Goal: Information Seeking & Learning: Learn about a topic

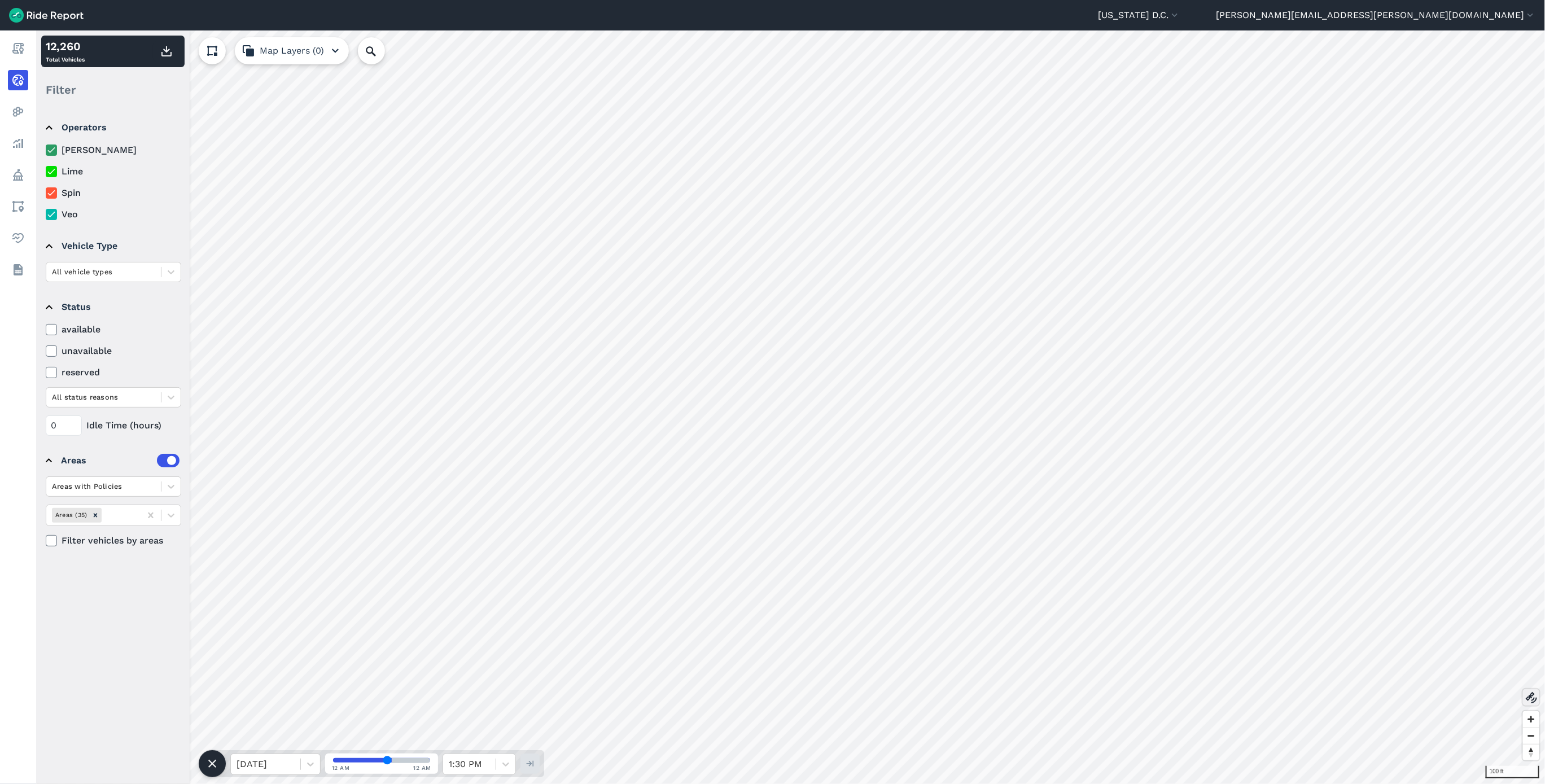
click at [1533, 694] on icon at bounding box center [1532, 698] width 14 height 14
click at [56, 197] on label "Spin" at bounding box center [113, 193] width 136 height 14
click at [46, 194] on input "Spin" at bounding box center [46, 190] width 0 height 8
click at [51, 171] on icon at bounding box center [51, 171] width 10 height 11
click at [46, 171] on input "Lime" at bounding box center [46, 169] width 0 height 8
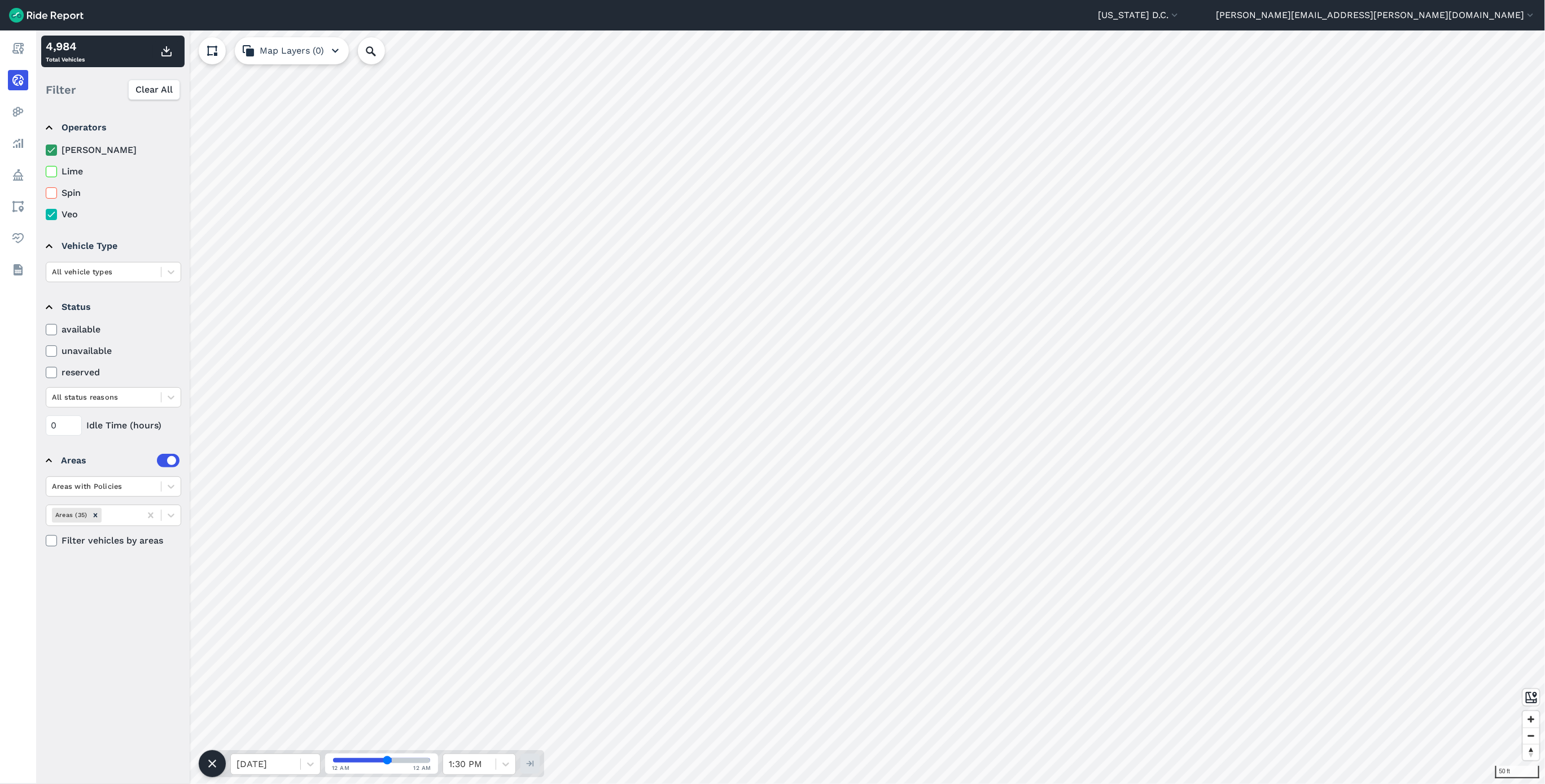
click at [51, 151] on icon at bounding box center [51, 150] width 10 height 11
click at [46, 151] on input "[PERSON_NAME]" at bounding box center [46, 147] width 0 height 8
click at [166, 490] on icon at bounding box center [171, 486] width 11 height 11
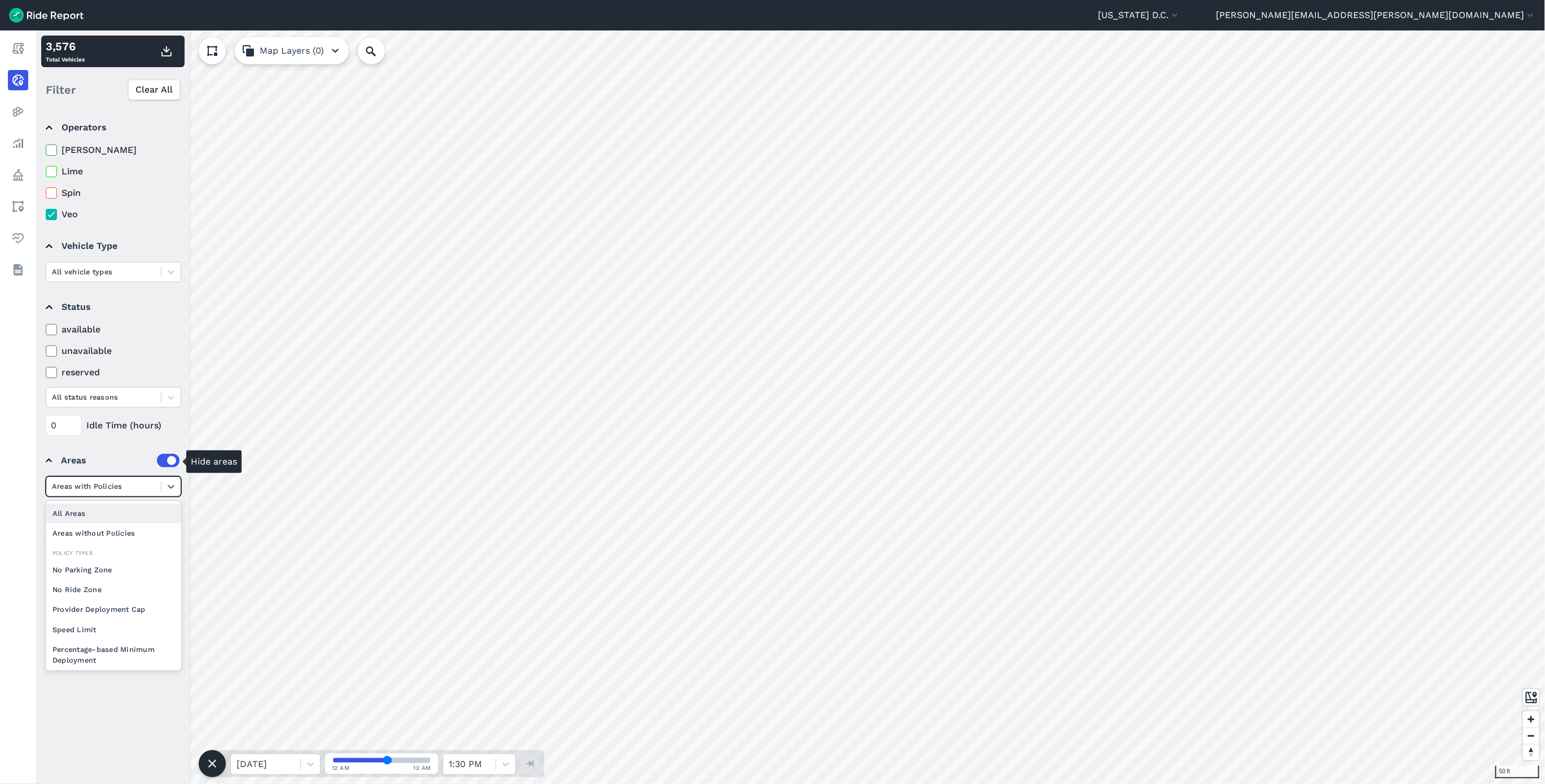
click at [166, 461] on label at bounding box center [168, 461] width 23 height 14
click at [157, 461] on input "checkbox" at bounding box center [157, 458] width 0 height 8
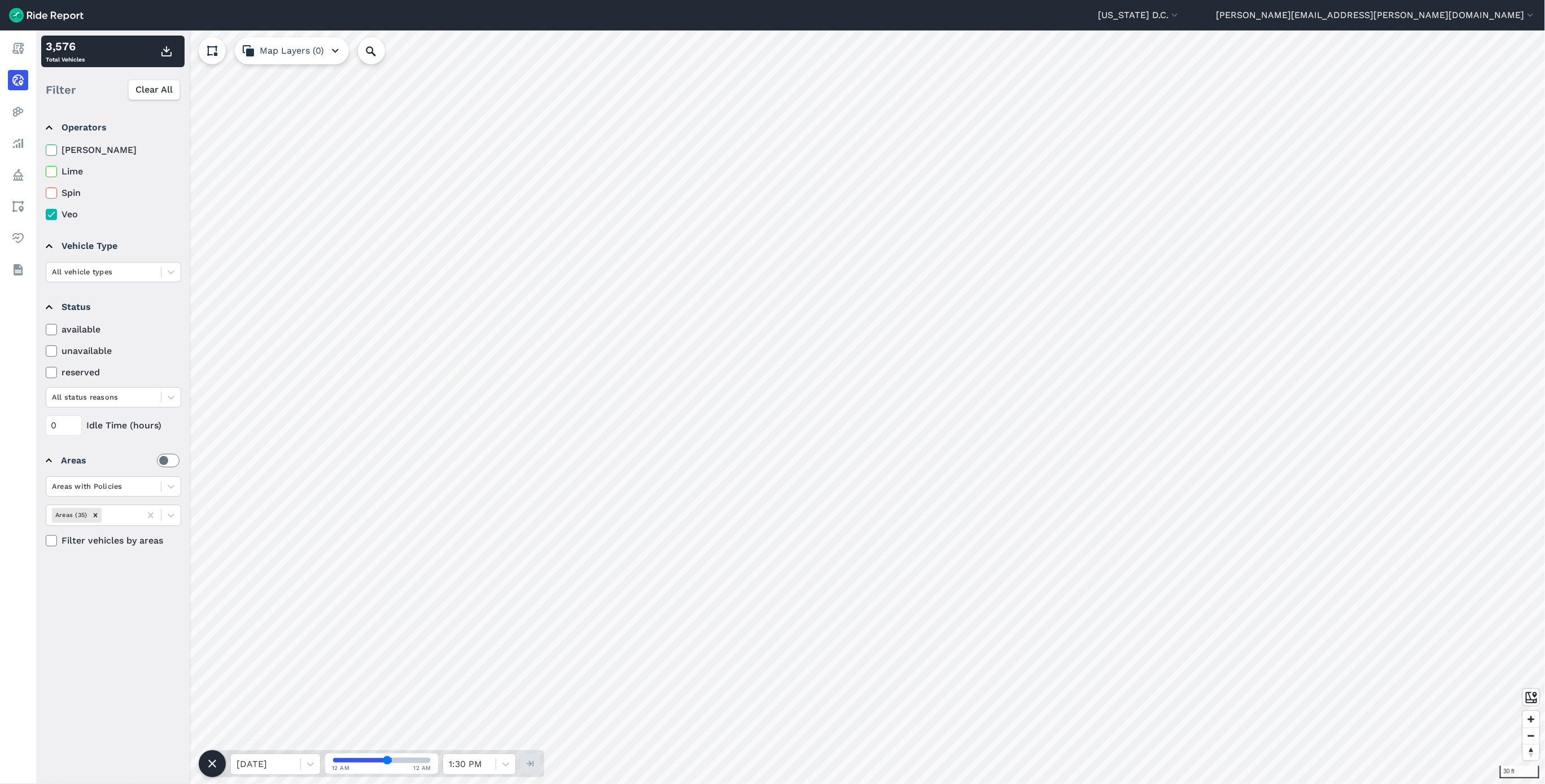
click at [49, 173] on icon at bounding box center [51, 171] width 10 height 11
click at [46, 172] on input "Lime" at bounding box center [46, 169] width 0 height 8
click at [53, 149] on icon at bounding box center [51, 150] width 10 height 11
click at [46, 149] on input "[PERSON_NAME]" at bounding box center [46, 147] width 0 height 8
click at [49, 191] on icon at bounding box center [51, 193] width 10 height 11
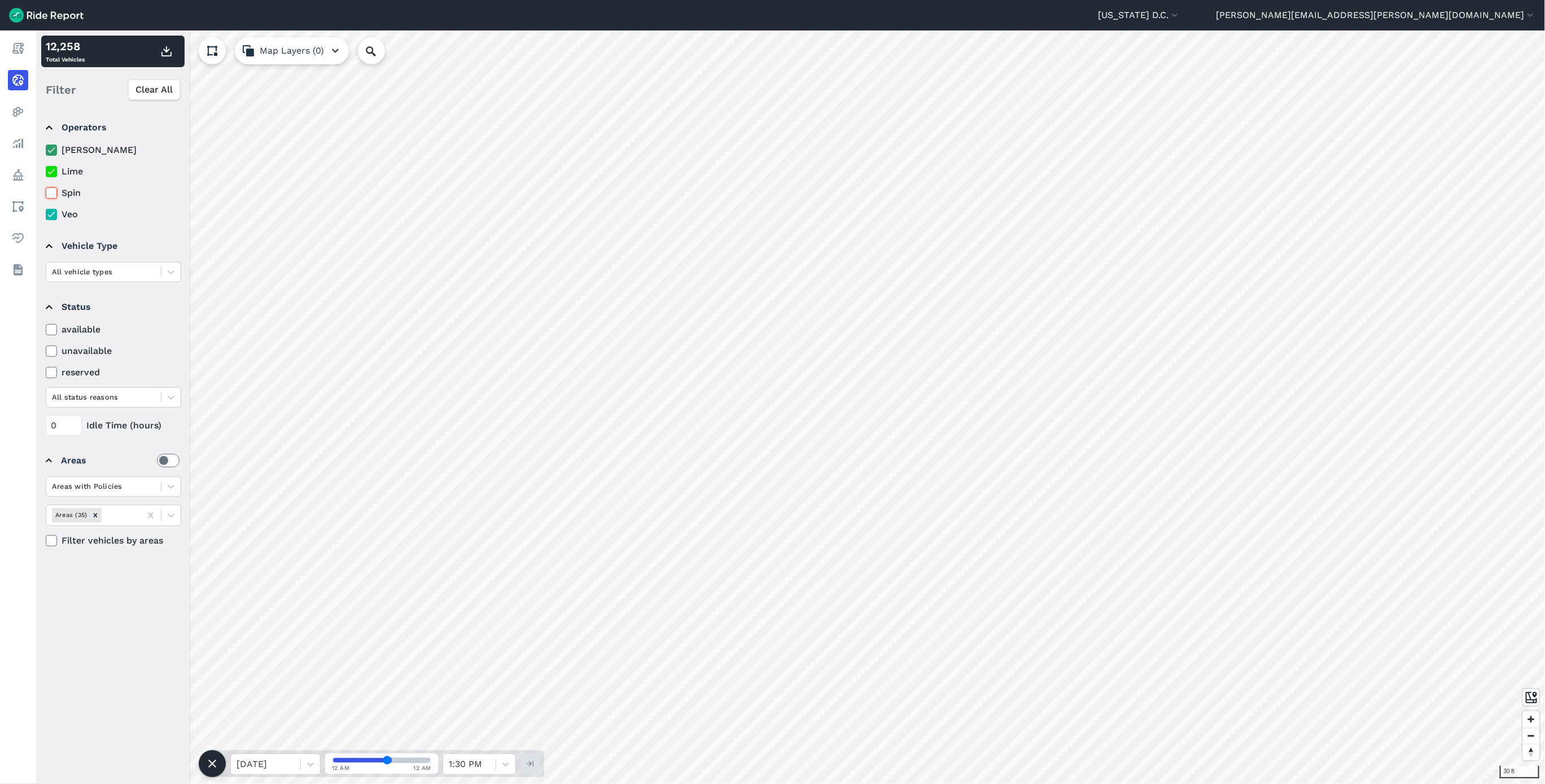
click at [46, 191] on input "Spin" at bounding box center [46, 190] width 0 height 8
click at [49, 191] on icon at bounding box center [51, 193] width 10 height 11
click at [46, 191] on input "Spin" at bounding box center [46, 190] width 0 height 8
click at [1310, 783] on html "[US_STATE] D.C. Capital Bikeshare [US_STATE][GEOGRAPHIC_DATA] [PERSON_NAME][EMA…" at bounding box center [772, 392] width 1545 height 784
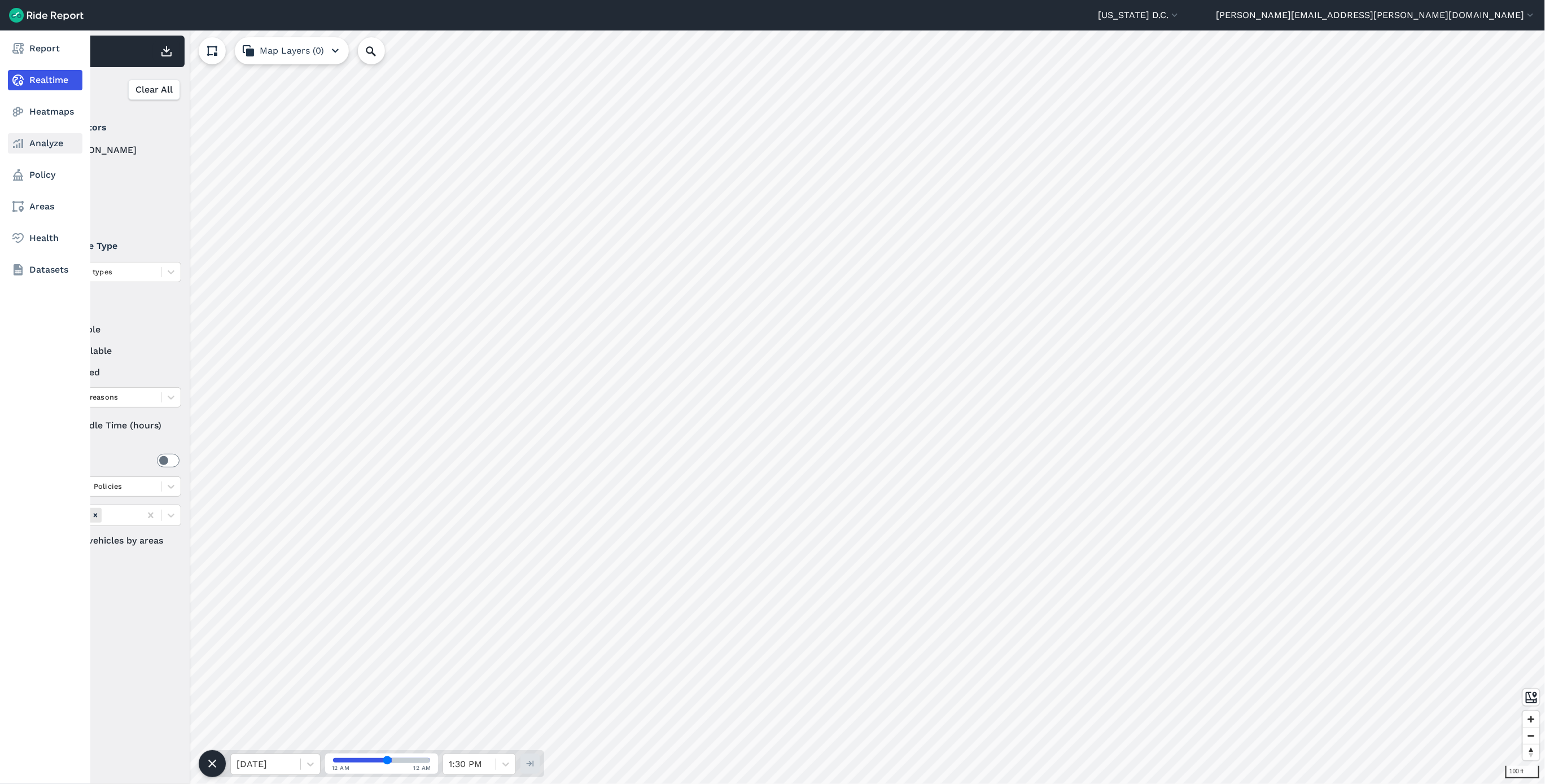
click at [31, 144] on link "Analyze" at bounding box center [45, 143] width 74 height 20
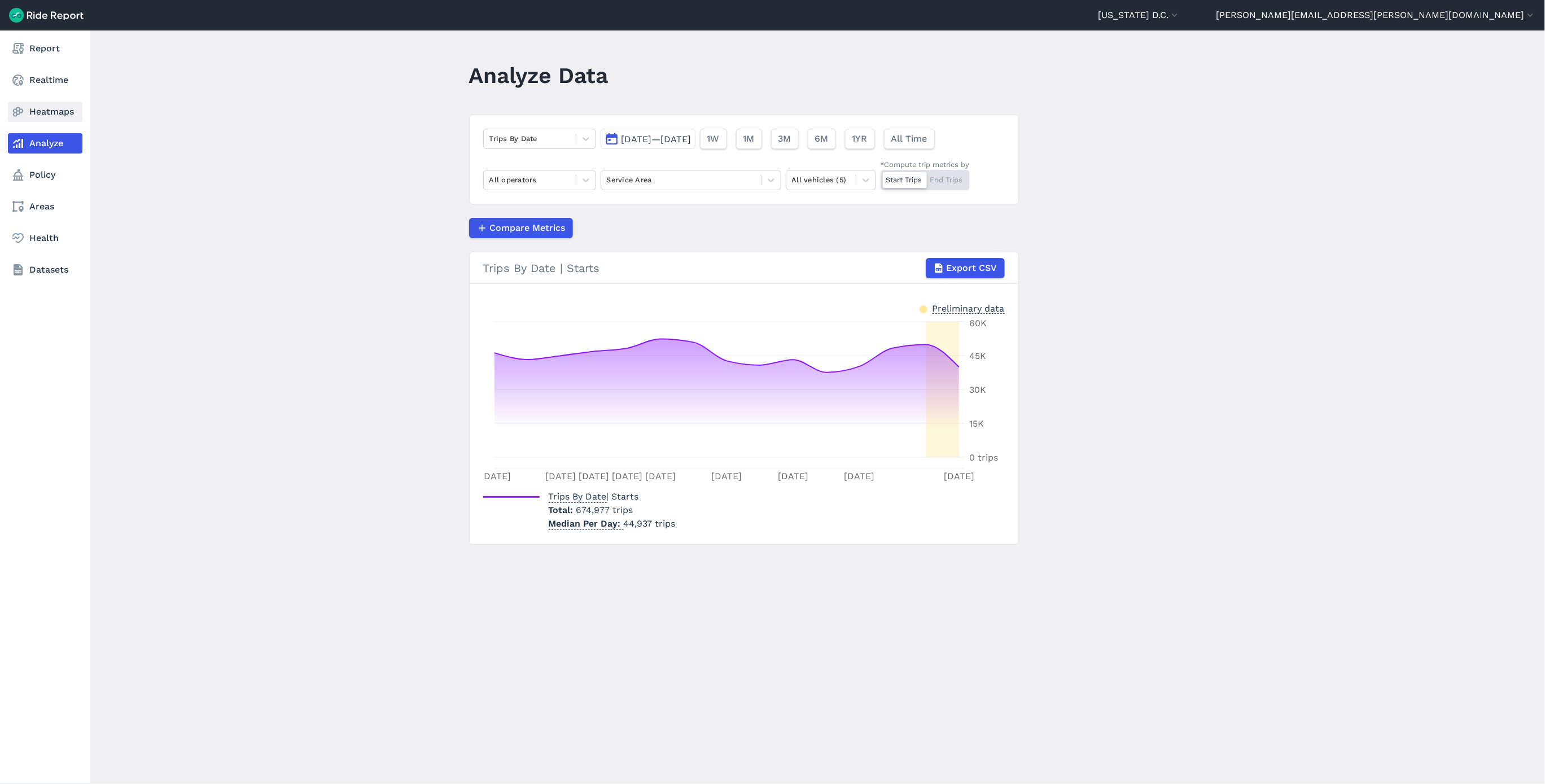
click at [20, 108] on icon at bounding box center [18, 112] width 14 height 14
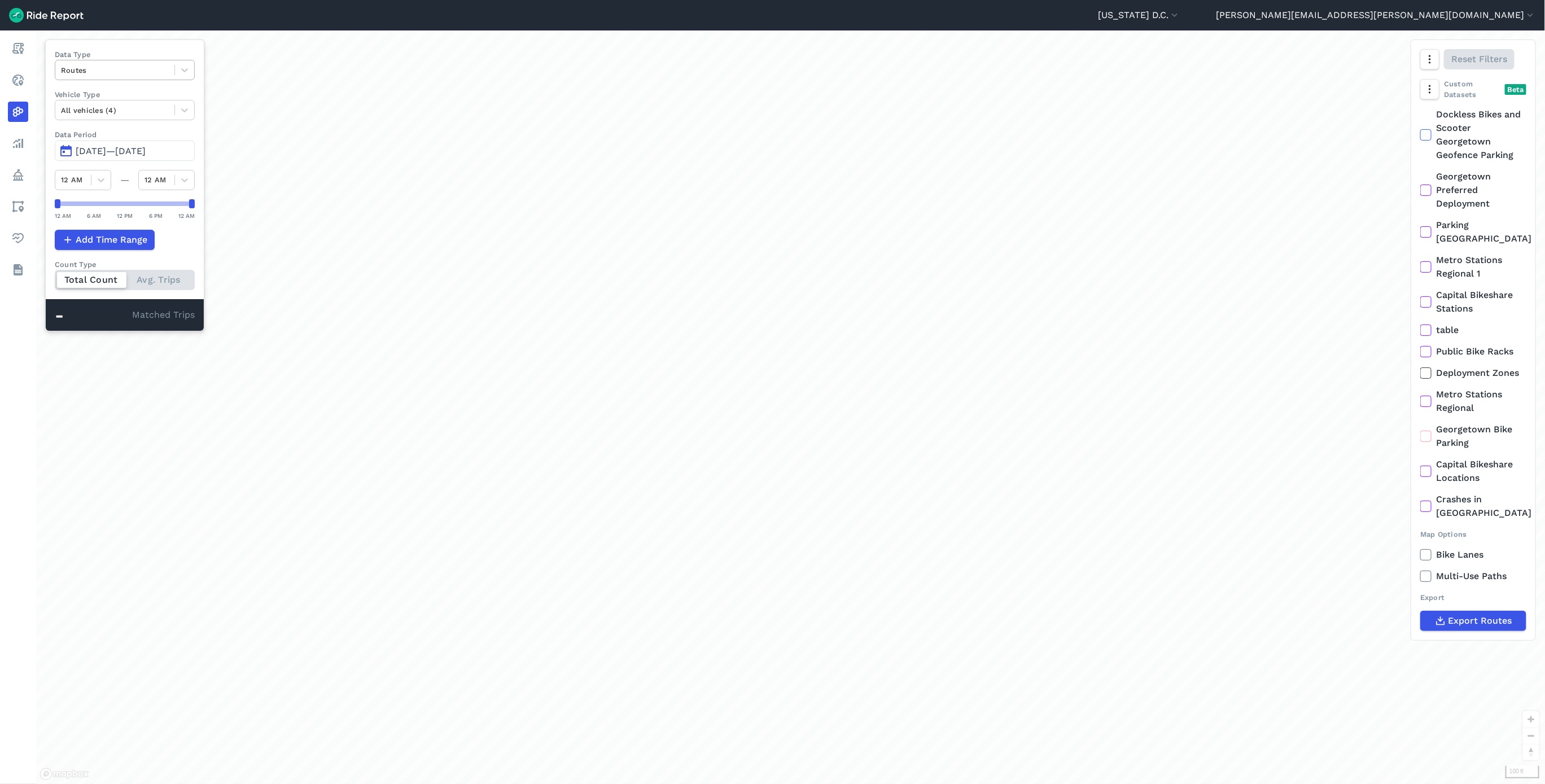
click at [149, 75] on div at bounding box center [114, 70] width 108 height 13
click at [139, 133] on div "Curb Events" at bounding box center [125, 137] width 140 height 20
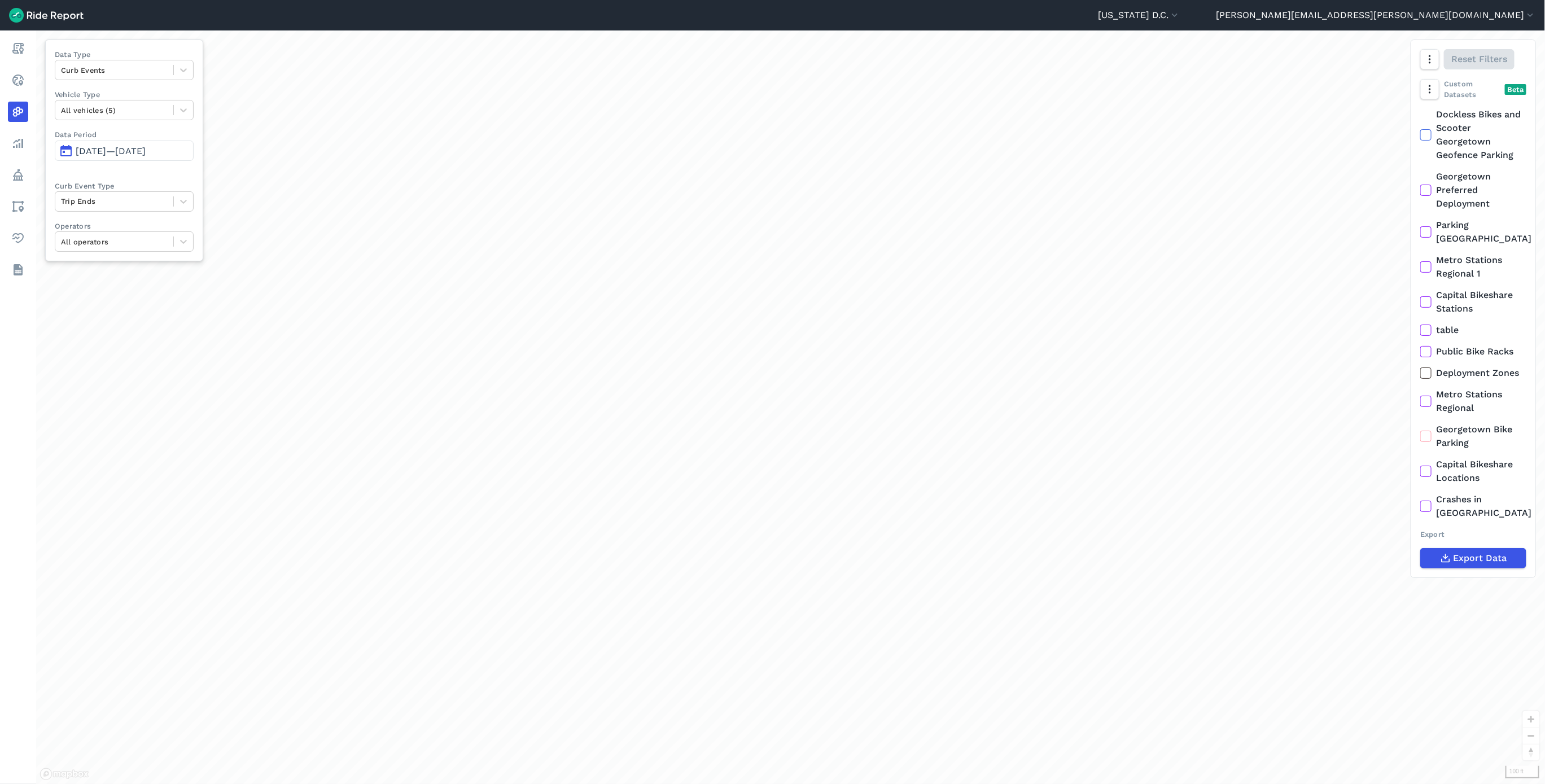
click at [129, 144] on button "[DATE]—[DATE]" at bounding box center [124, 151] width 139 height 20
click at [129, 149] on span "[DATE]—[DATE]" at bounding box center [111, 151] width 70 height 11
click at [99, 206] on div at bounding box center [114, 201] width 107 height 13
click at [139, 253] on div "Deployments" at bounding box center [124, 248] width 139 height 20
click at [136, 248] on div at bounding box center [114, 241] width 107 height 13
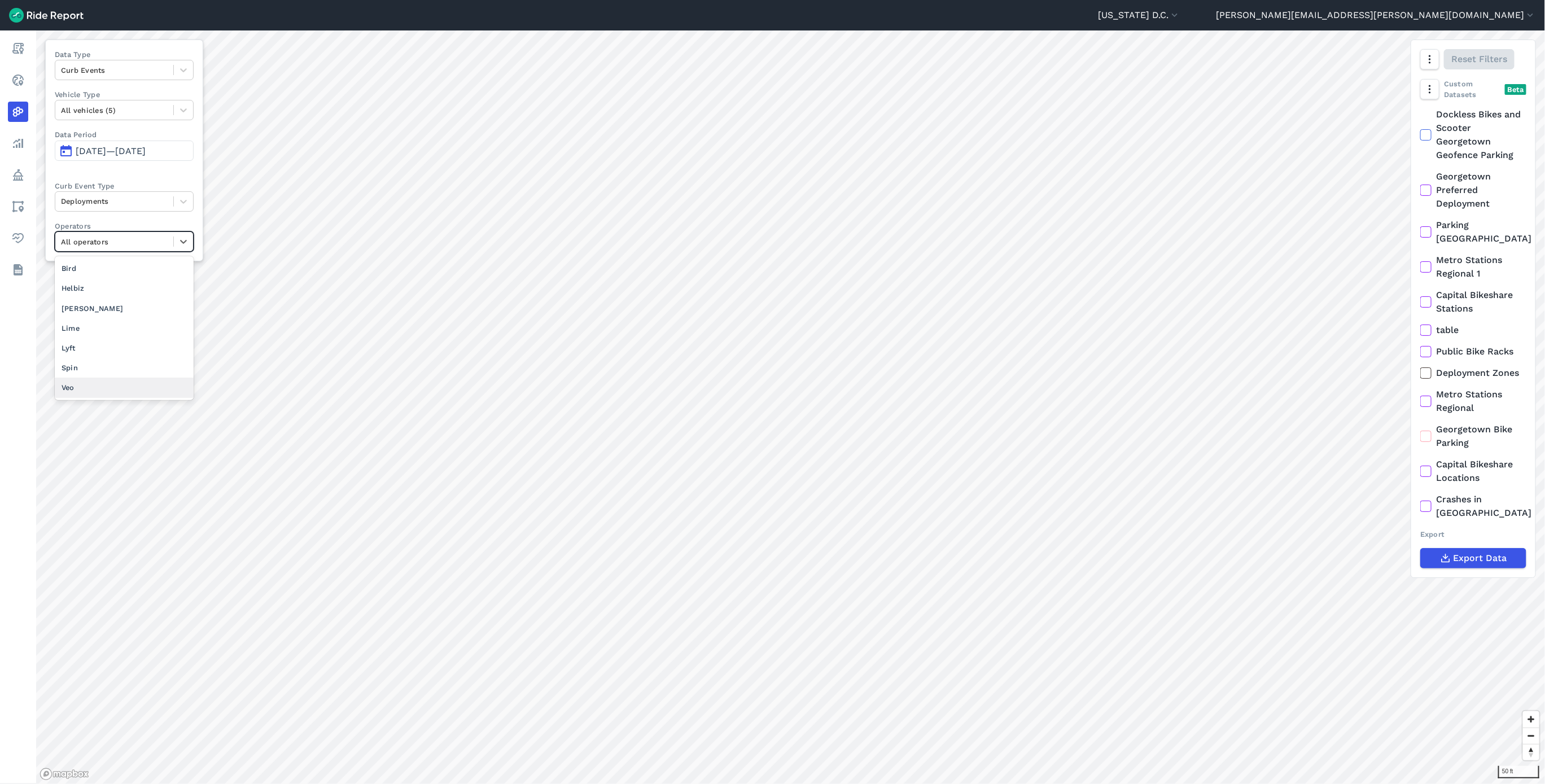
click at [115, 393] on div "Veo" at bounding box center [124, 388] width 139 height 20
click at [124, 151] on span "[DATE]—[DATE]" at bounding box center [111, 151] width 70 height 11
click at [146, 153] on span "[DATE]—[DATE]" at bounding box center [111, 151] width 70 height 11
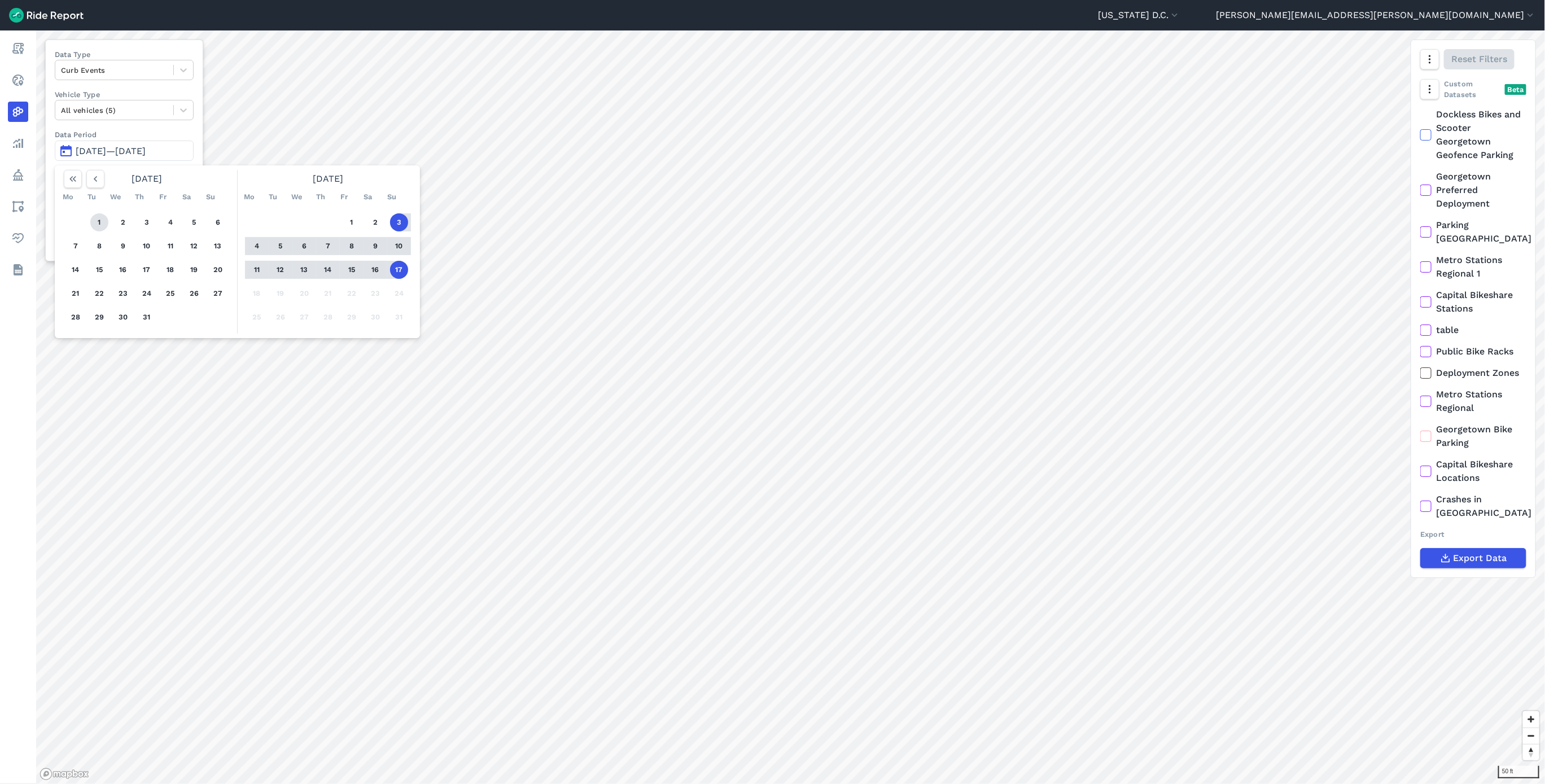
click at [96, 228] on button "1" at bounding box center [99, 222] width 18 height 18
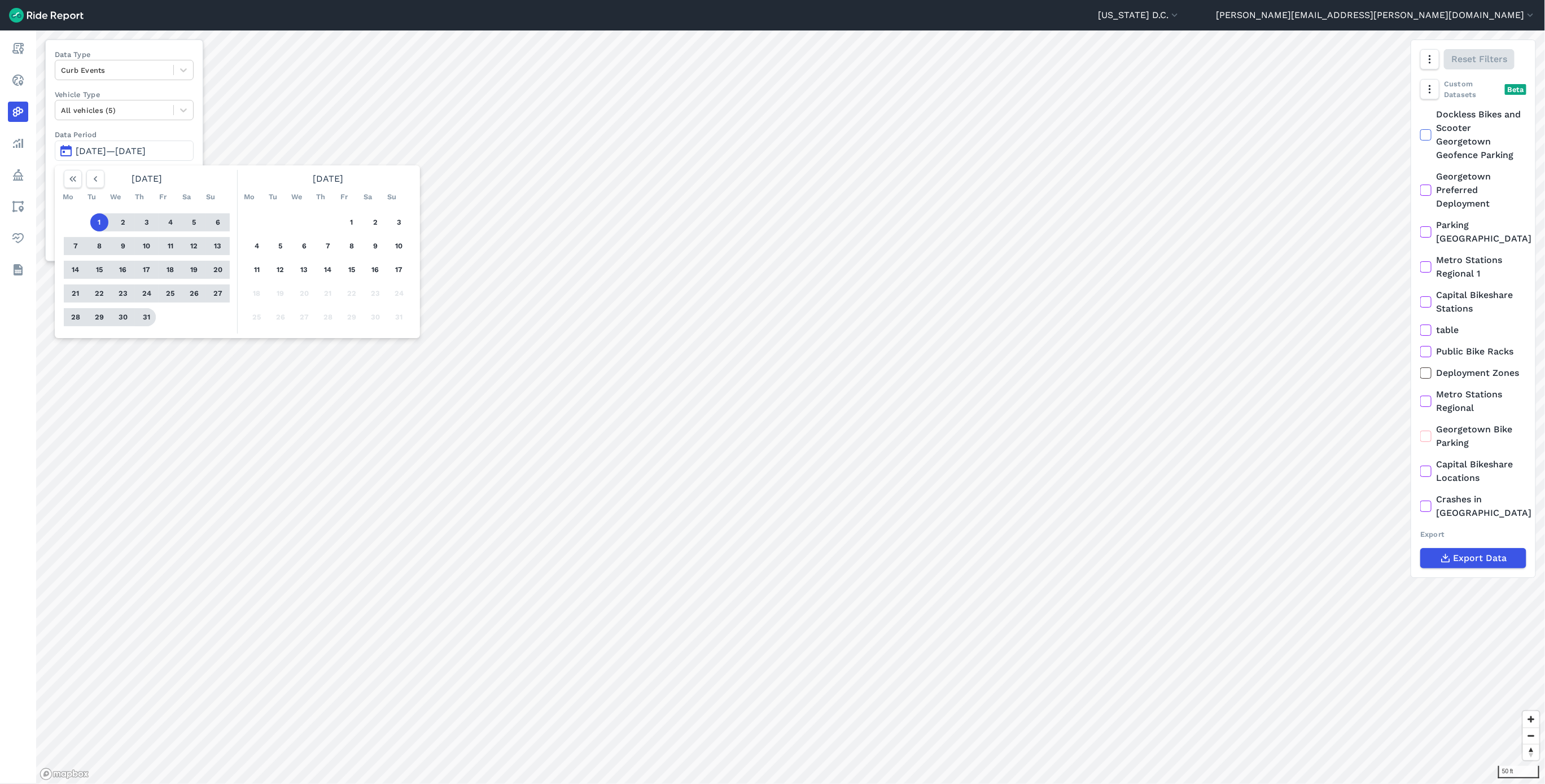
click at [148, 315] on button "31" at bounding box center [146, 317] width 18 height 18
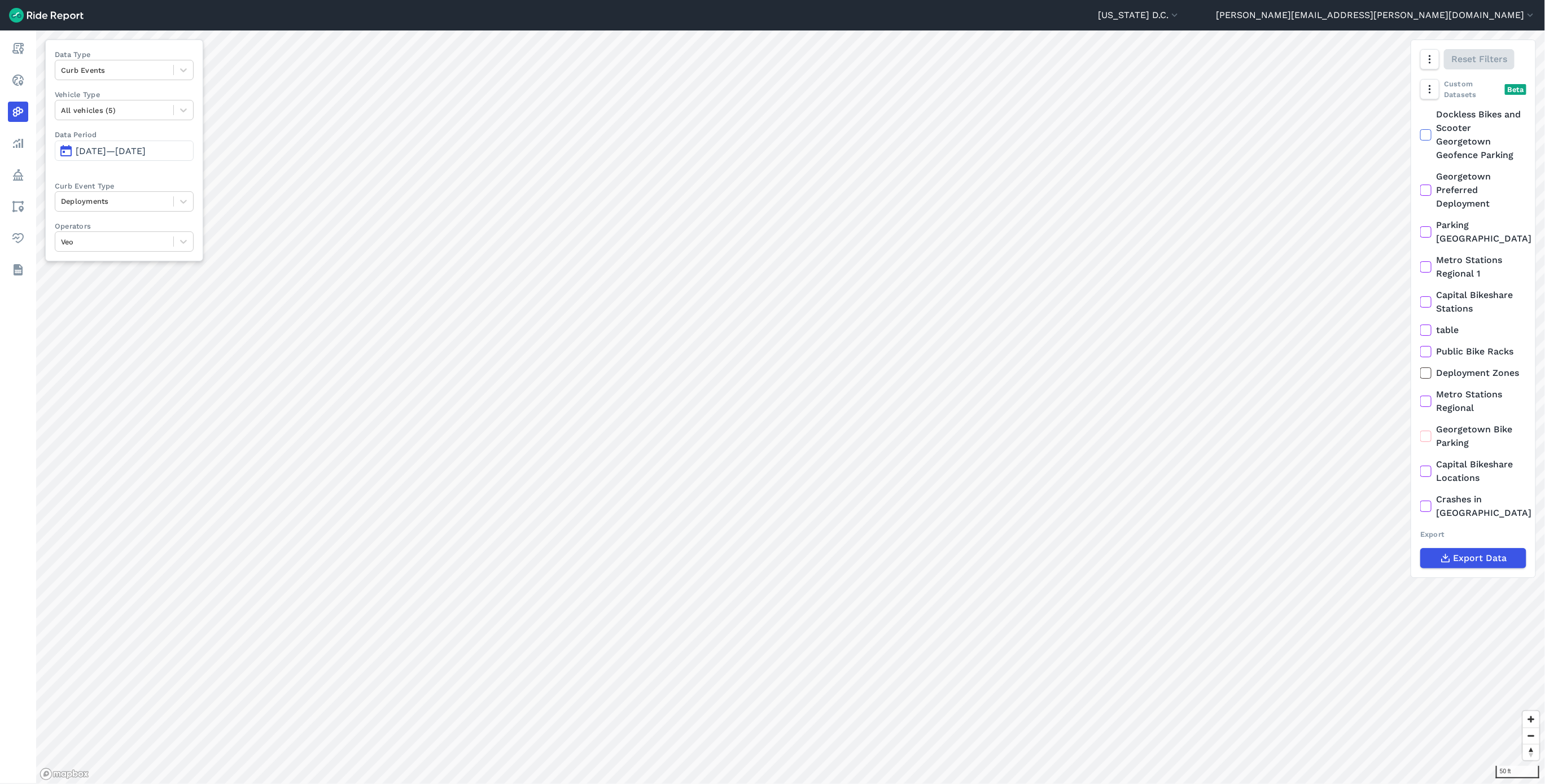
click at [114, 156] on span "[DATE]—[DATE]" at bounding box center [111, 151] width 70 height 11
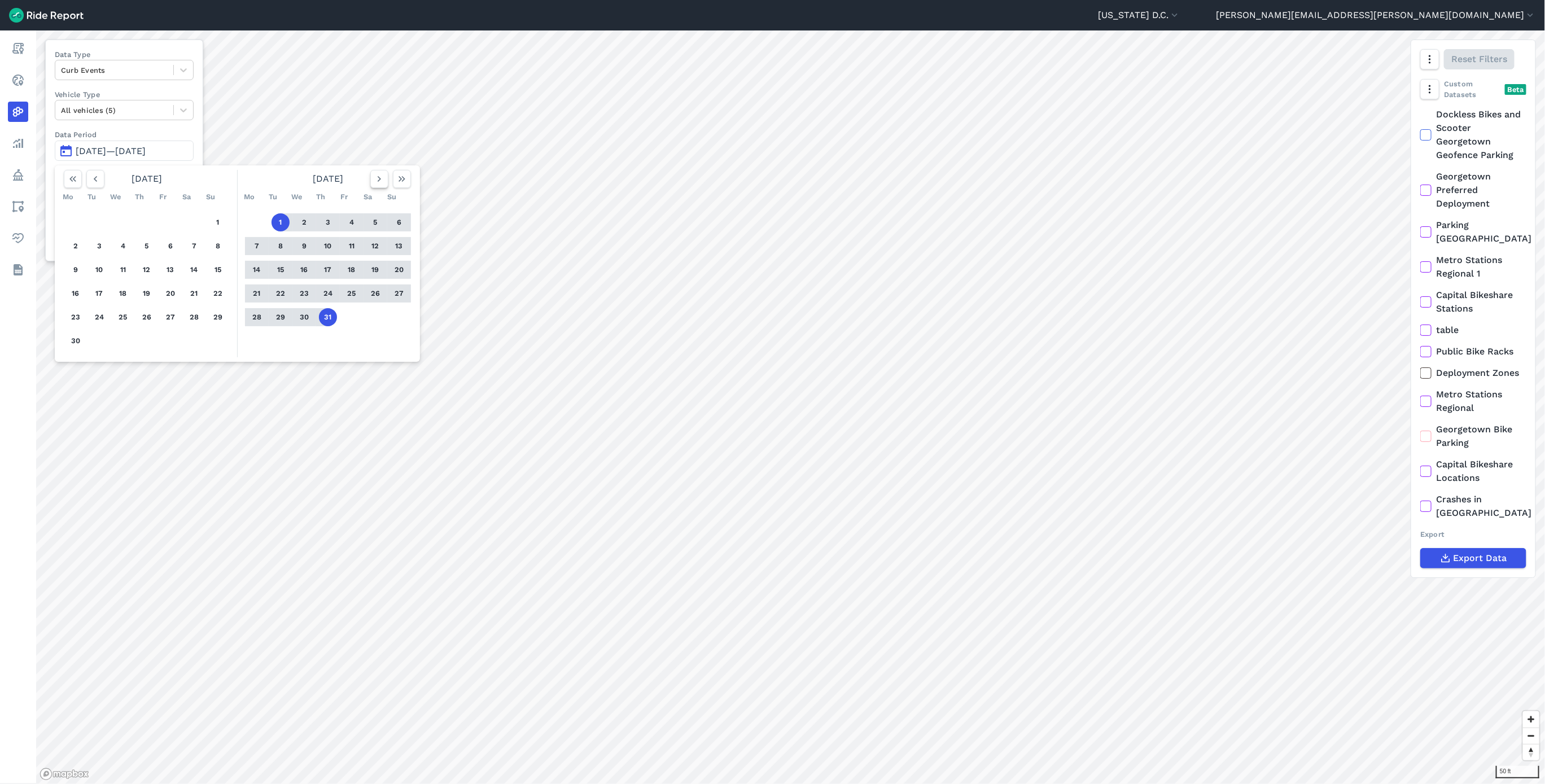
click at [383, 183] on icon "button" at bounding box center [380, 179] width 11 height 11
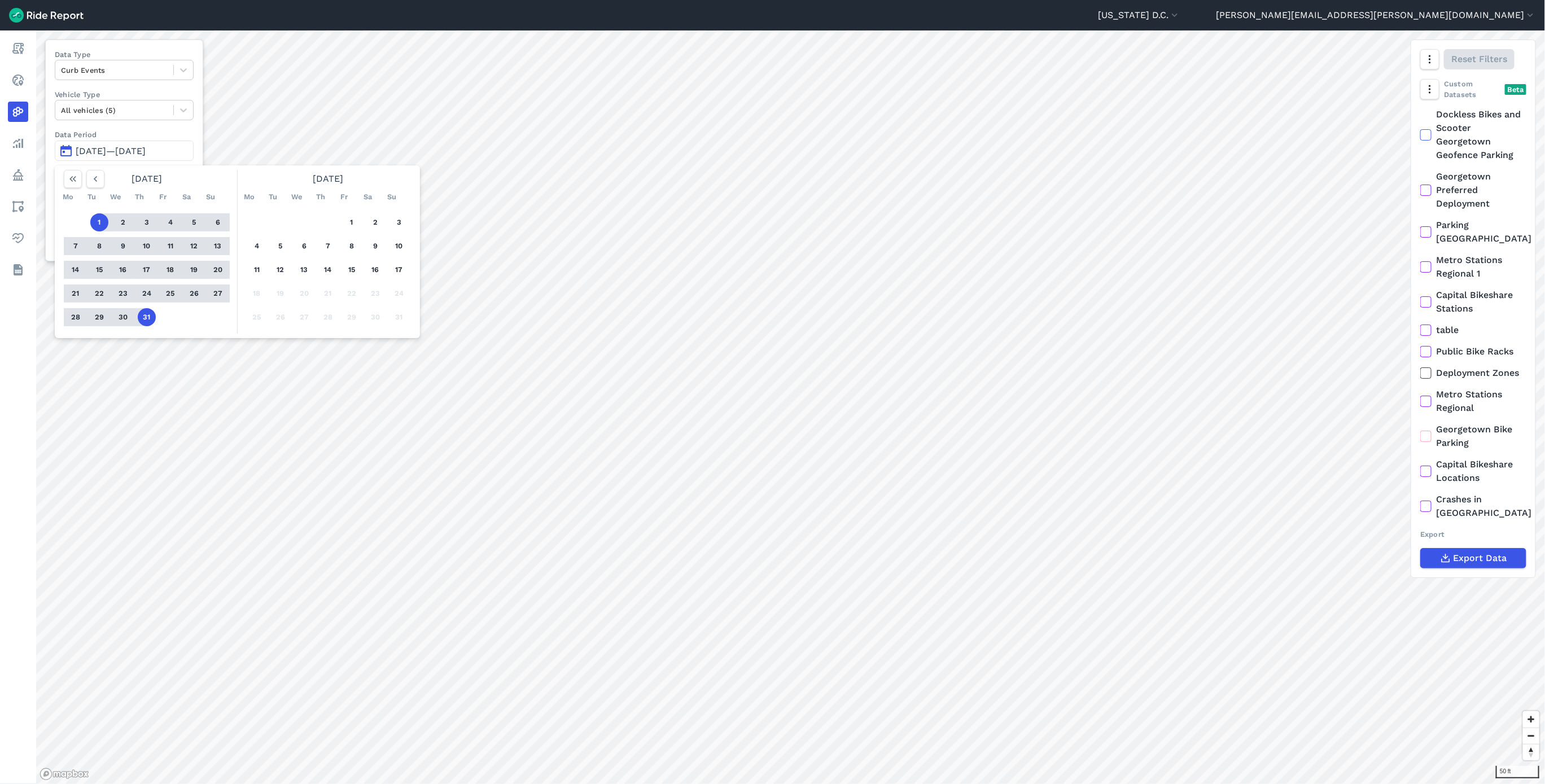
click at [97, 225] on button "1" at bounding box center [99, 222] width 18 height 18
click at [149, 266] on button "17" at bounding box center [146, 269] width 18 height 18
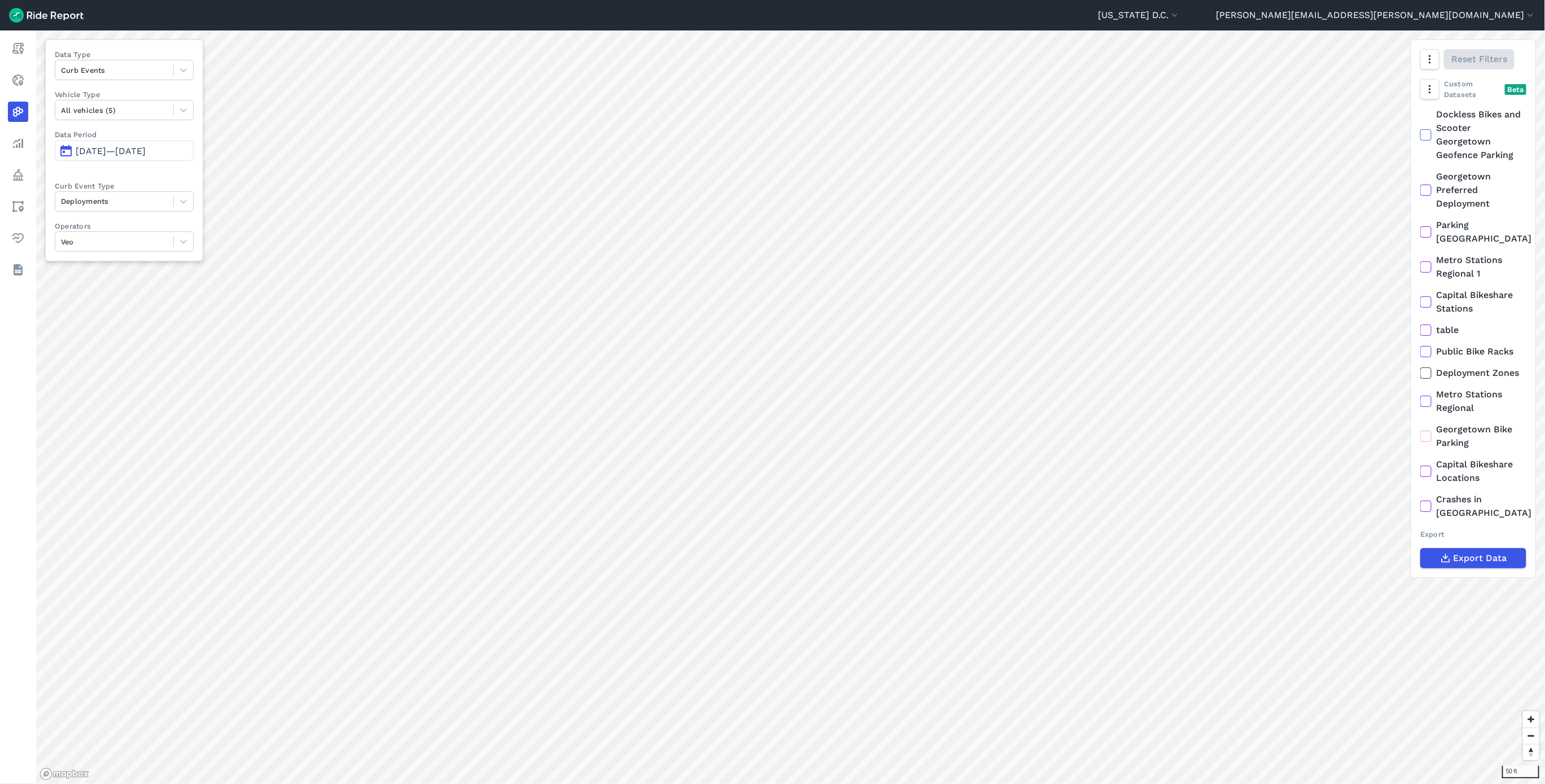
click at [118, 156] on span "[DATE]—[DATE]" at bounding box center [111, 151] width 70 height 11
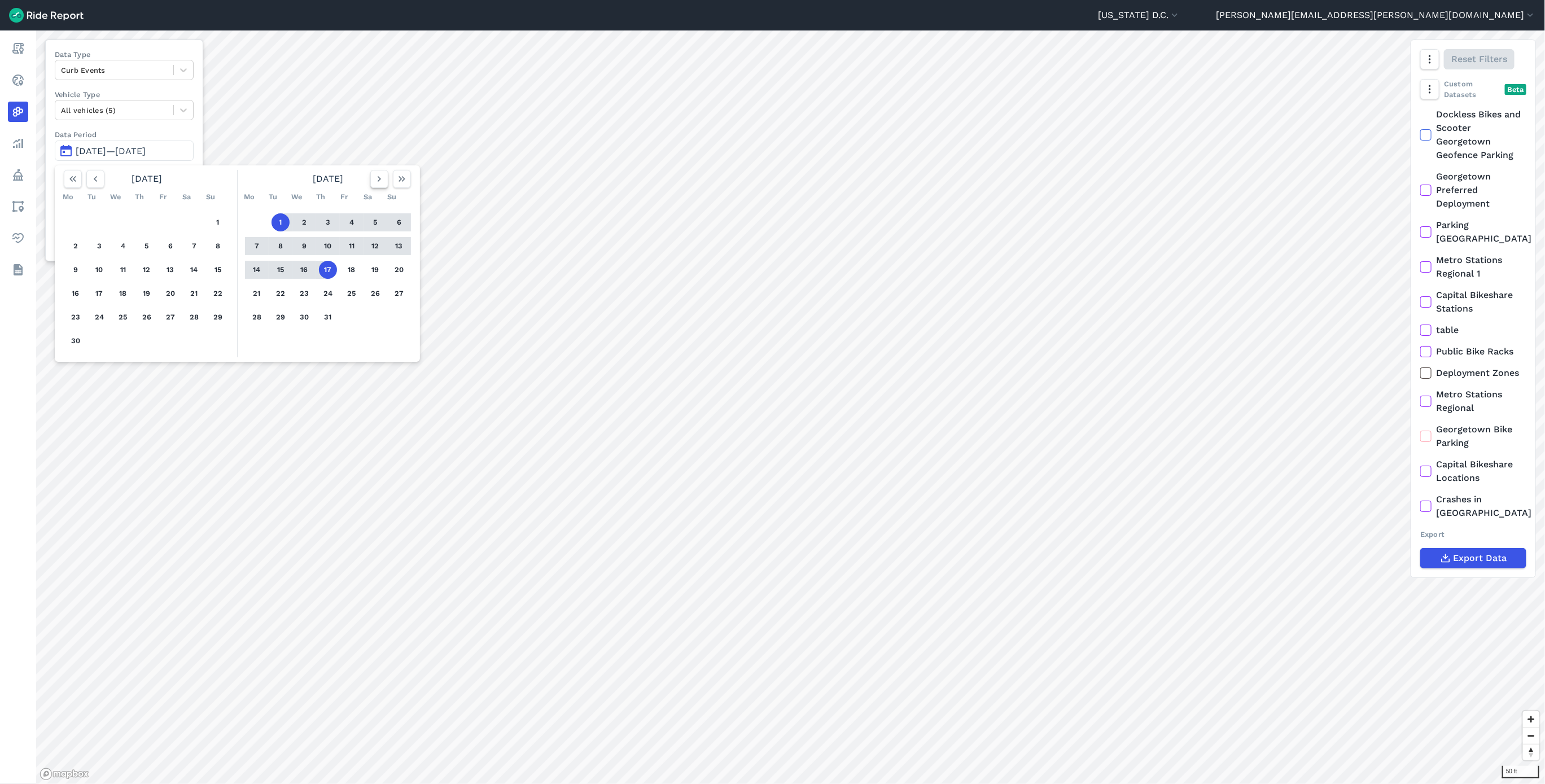
click at [378, 182] on use "button" at bounding box center [379, 179] width 3 height 6
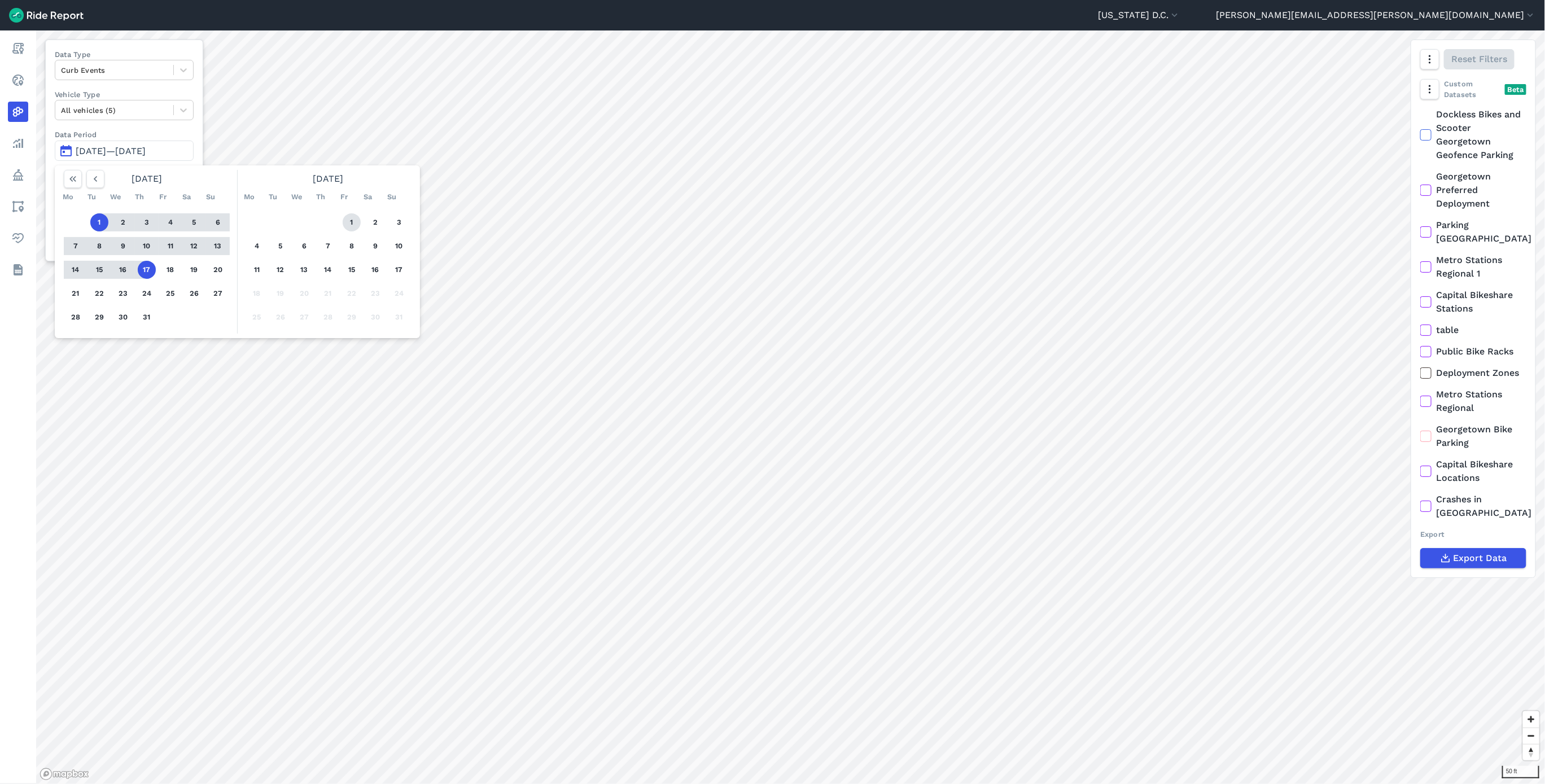
click at [354, 219] on button "1" at bounding box center [352, 222] width 18 height 18
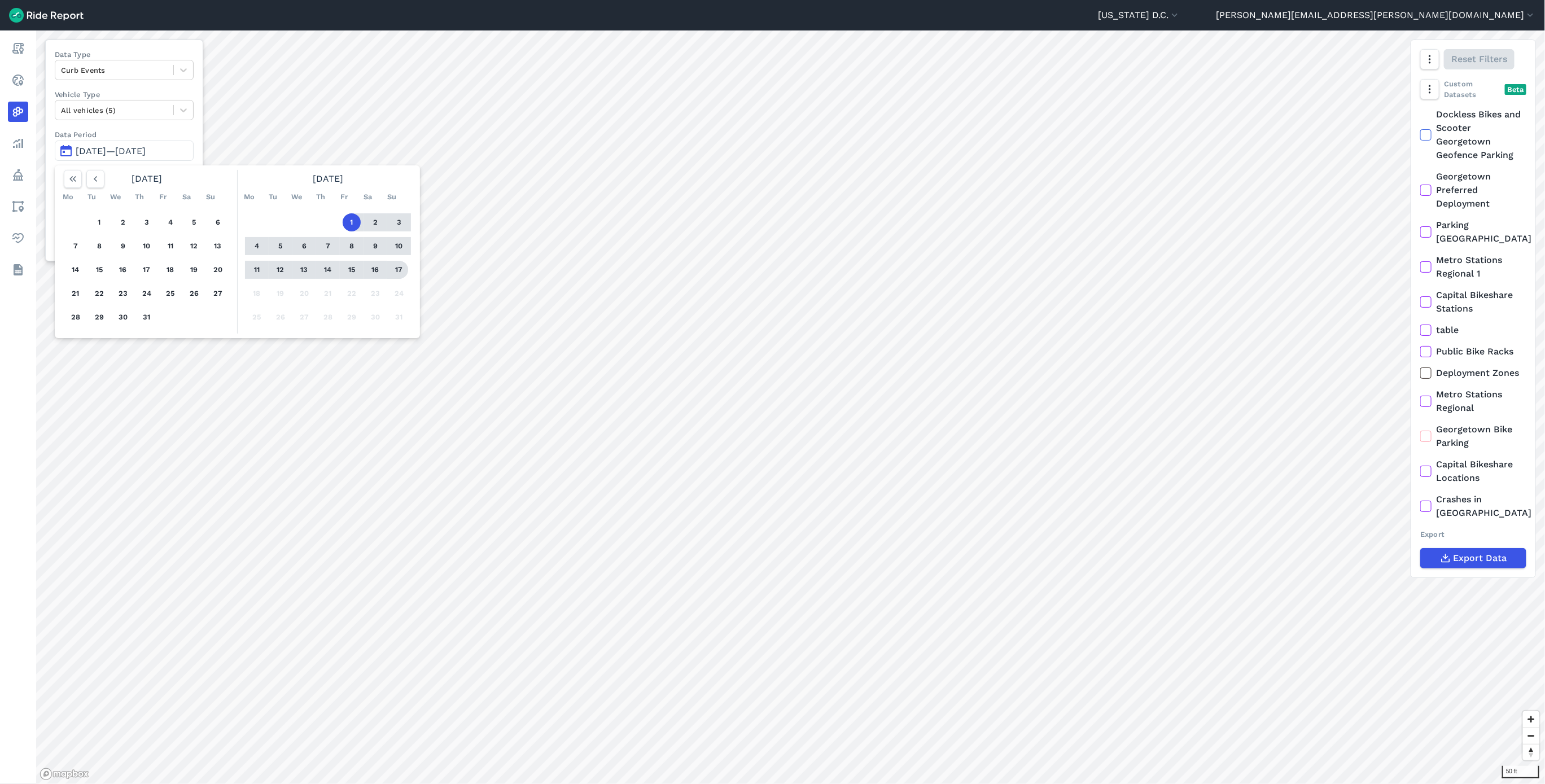
click at [398, 273] on button "17" at bounding box center [399, 269] width 18 height 18
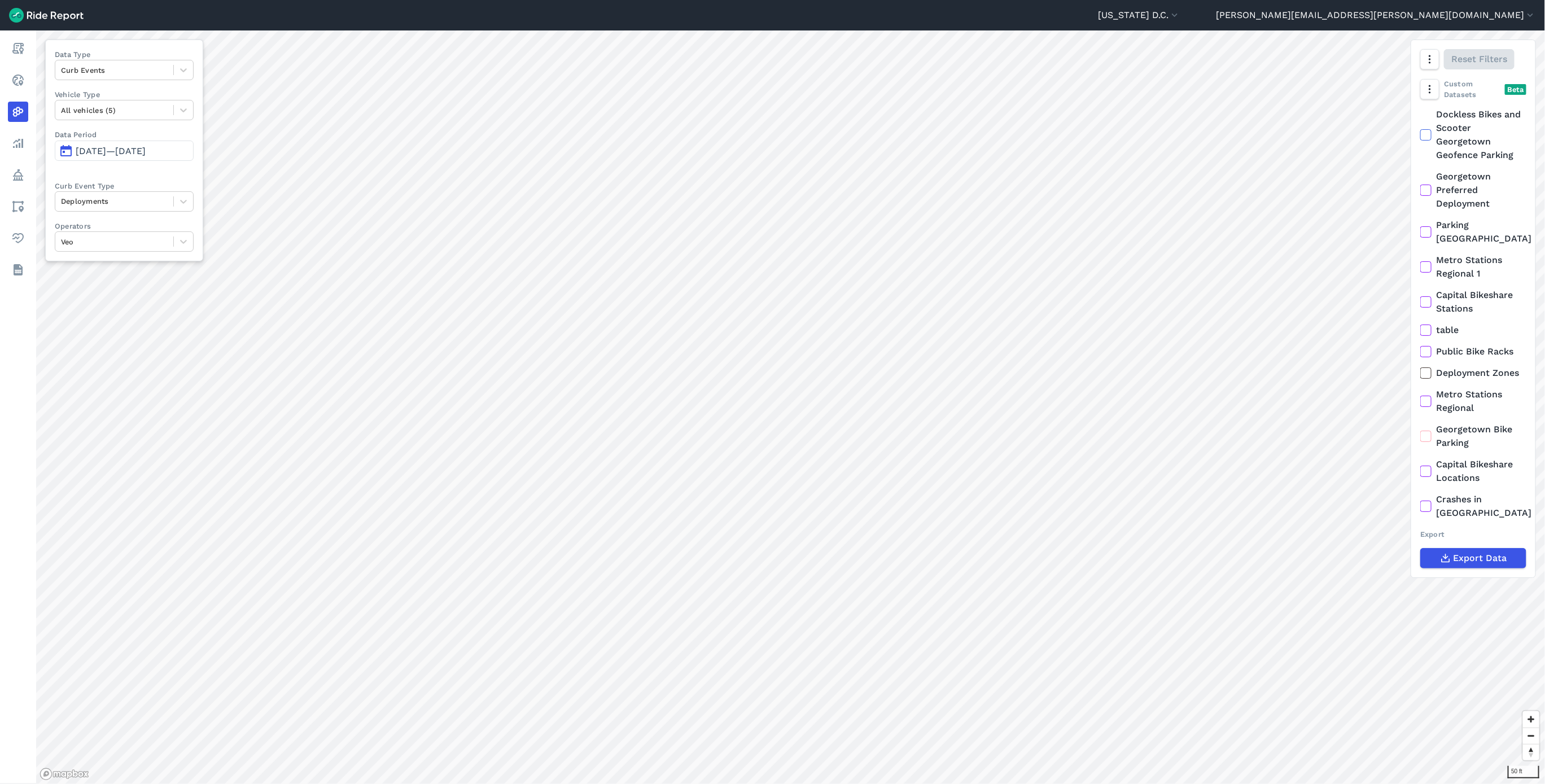
click at [81, 148] on span "[DATE]—[DATE]" at bounding box center [111, 151] width 70 height 11
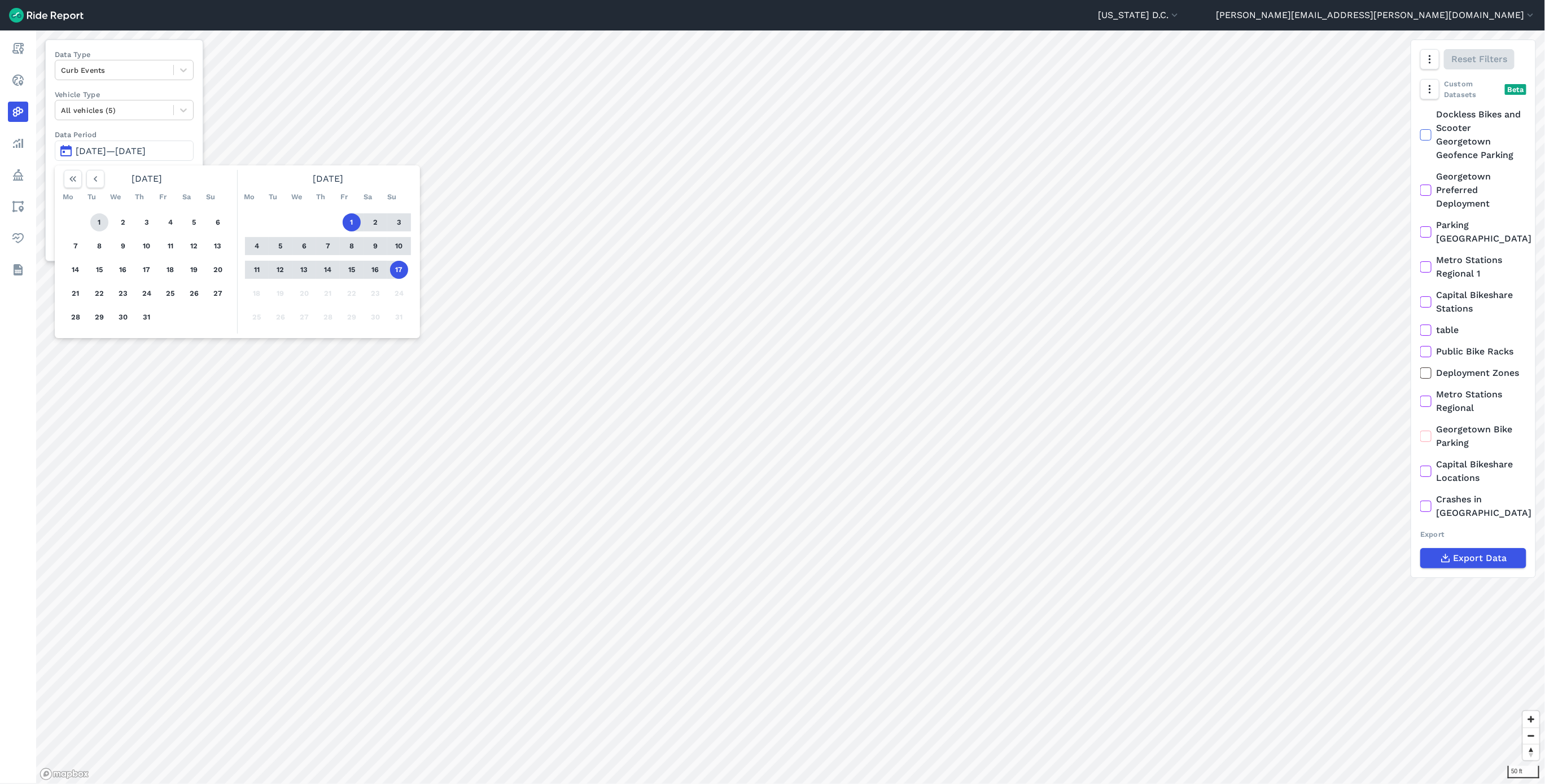
click at [100, 226] on button "1" at bounding box center [99, 222] width 18 height 18
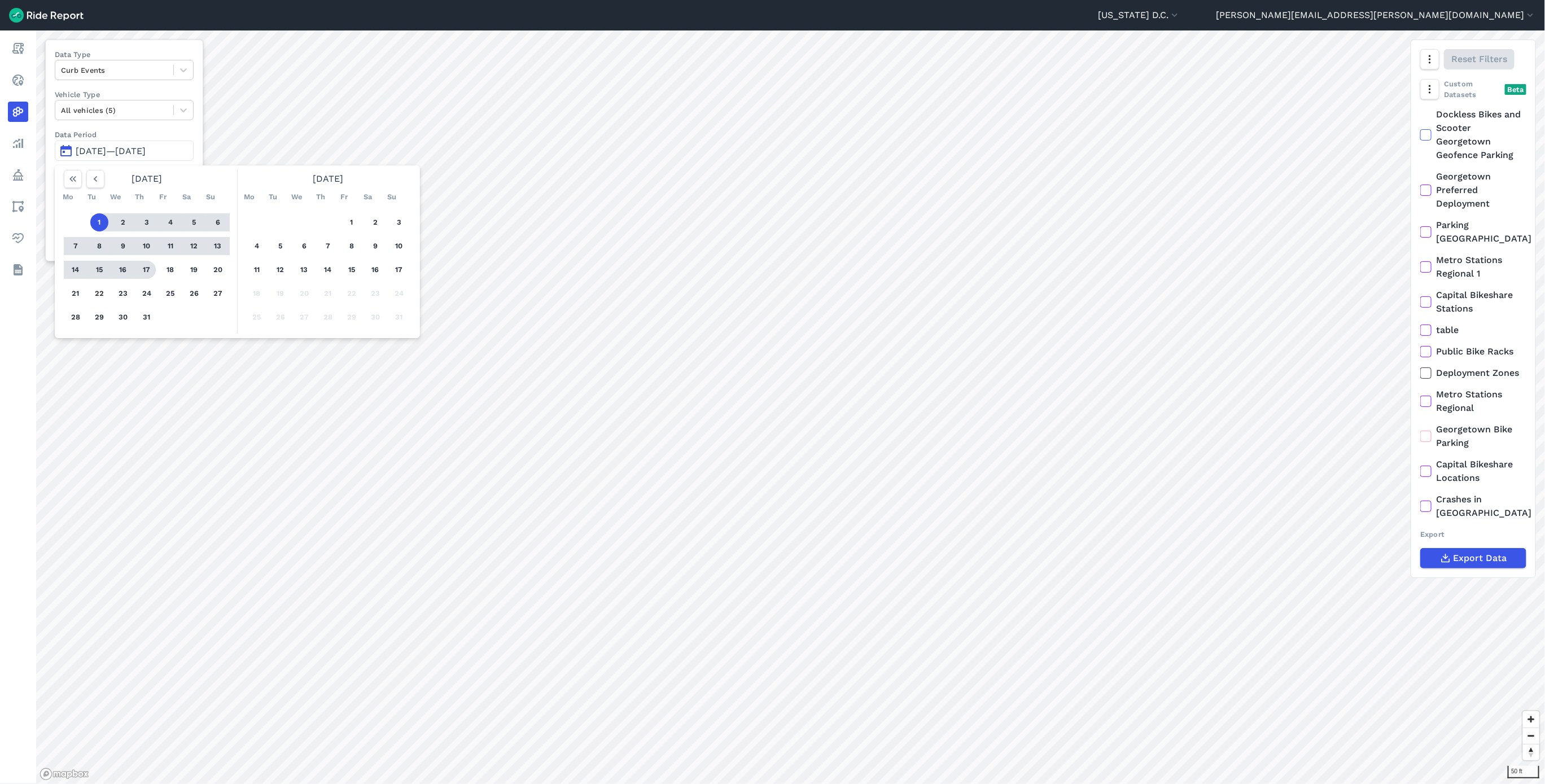
click at [149, 269] on button "17" at bounding box center [146, 269] width 18 height 18
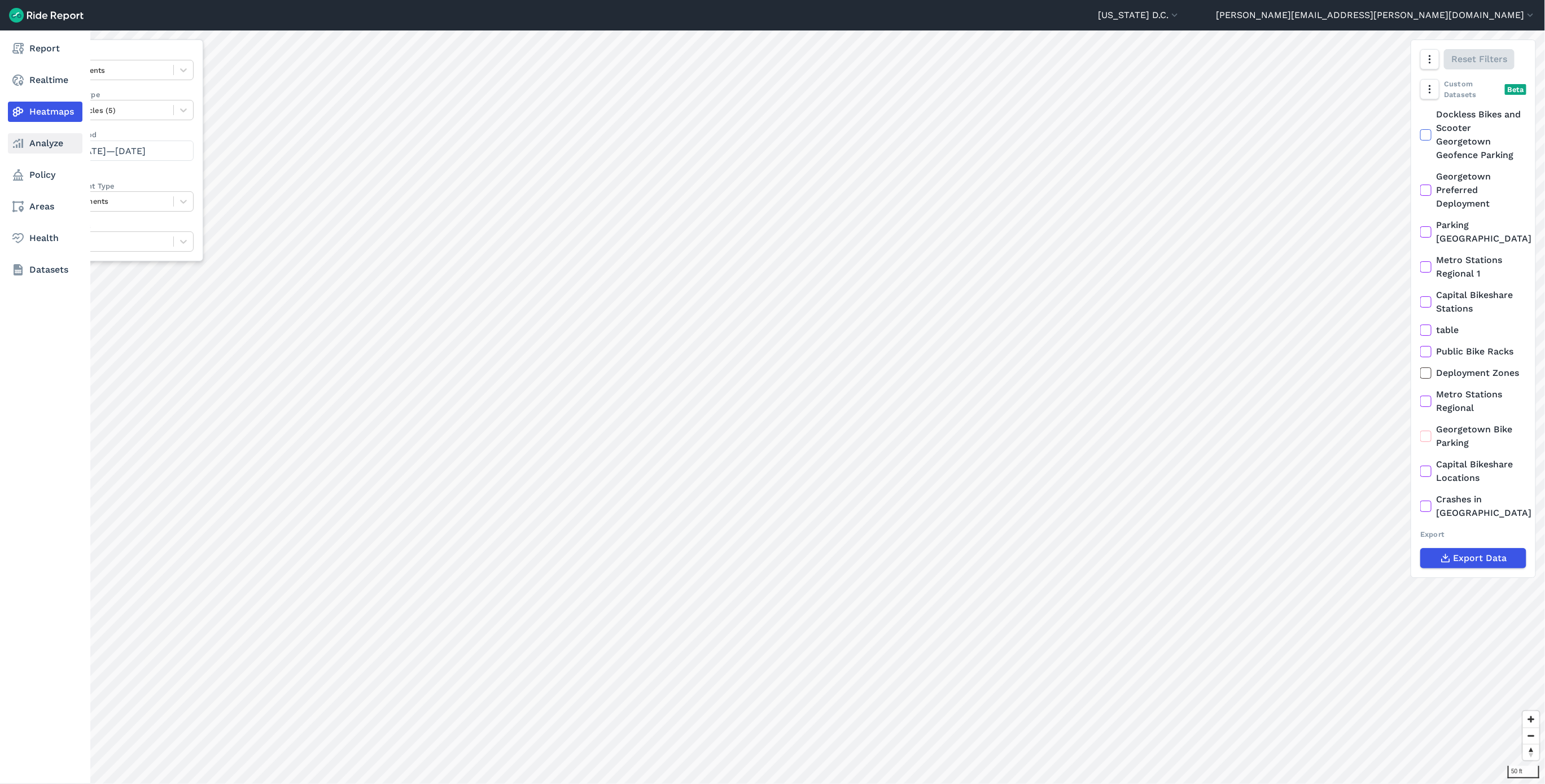
click at [24, 139] on icon at bounding box center [18, 143] width 14 height 14
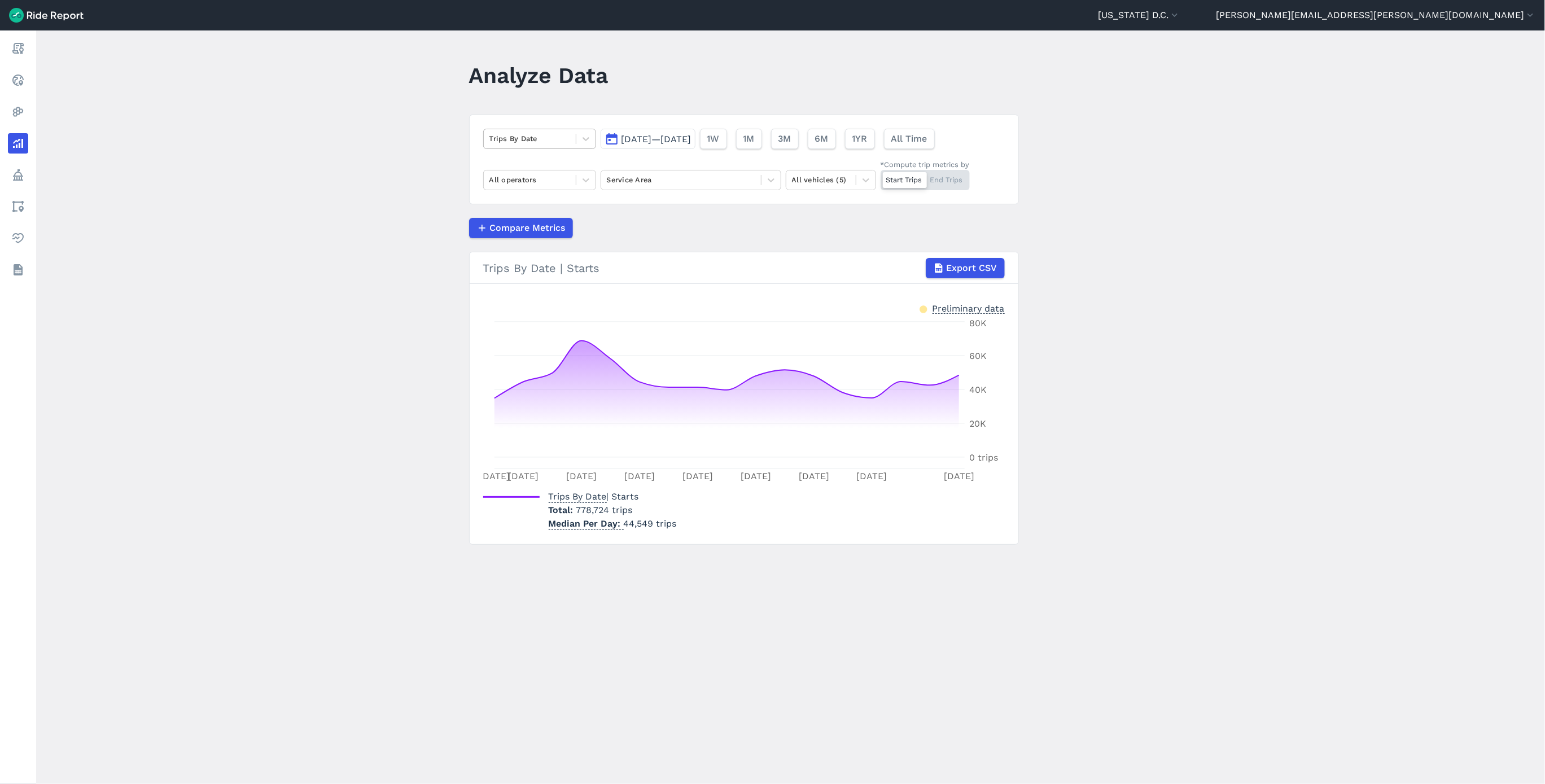
click at [554, 148] on div "Trips By Date" at bounding box center [530, 139] width 92 height 18
click at [449, 153] on main "Analyze Data option Trip Duration focused, 0 of 2. 10 results available. Use Up…" at bounding box center [791, 407] width 1509 height 753
click at [692, 141] on span "[DATE]—[DATE]" at bounding box center [657, 139] width 70 height 11
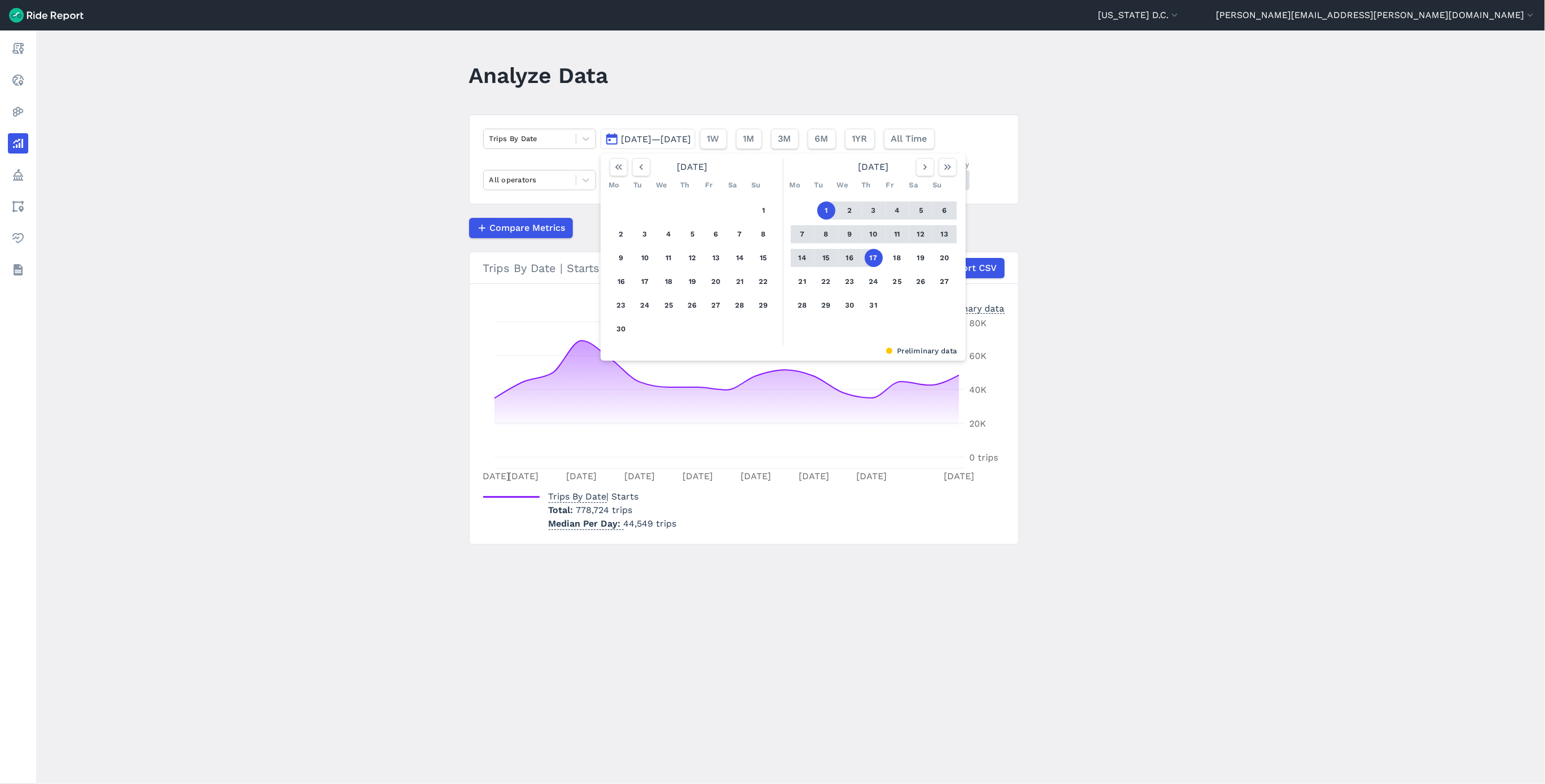
click at [824, 214] on button "1" at bounding box center [826, 210] width 18 height 18
click at [924, 173] on icon "button" at bounding box center [925, 167] width 11 height 11
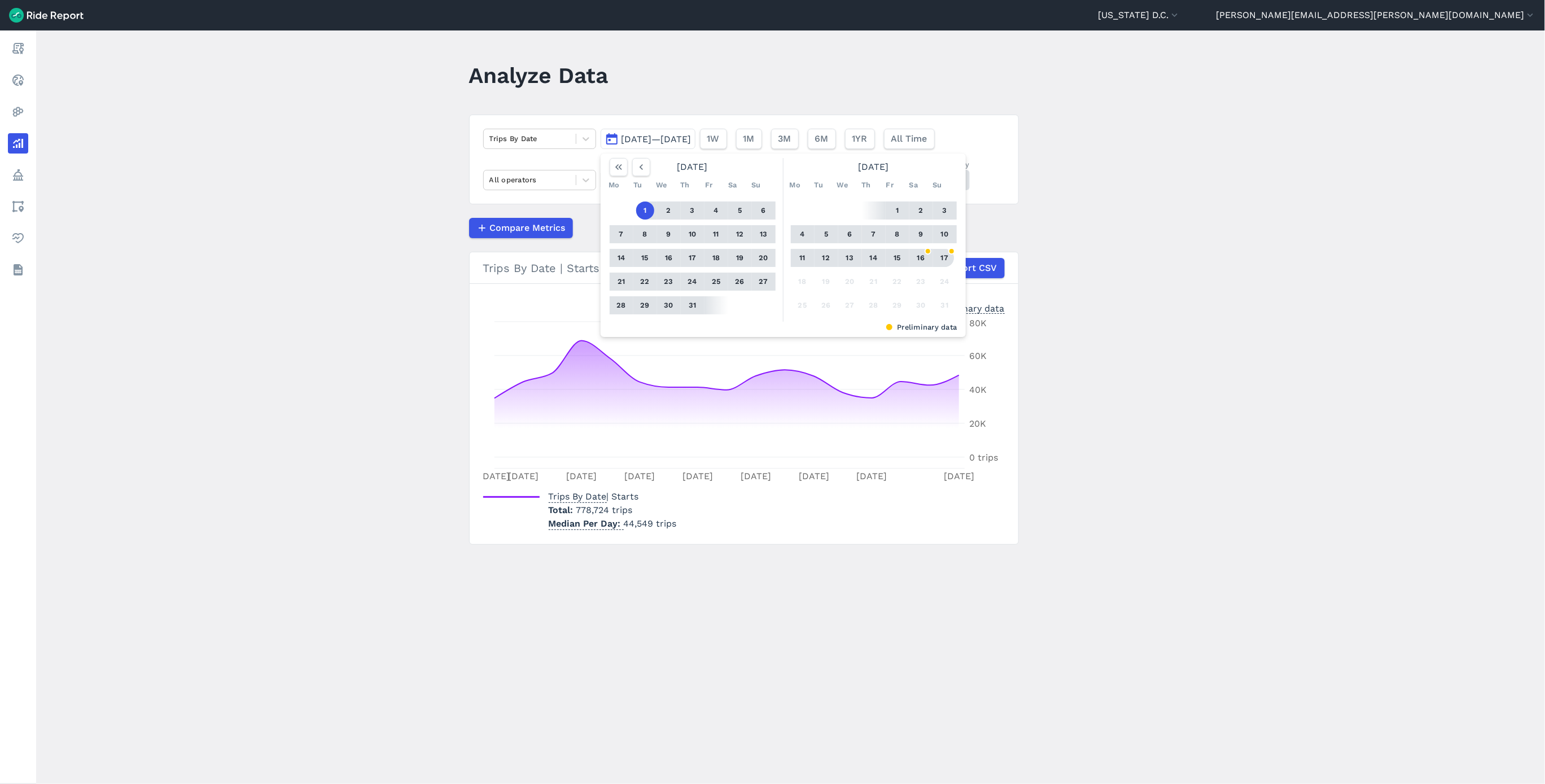
click at [941, 259] on button "17" at bounding box center [945, 258] width 18 height 18
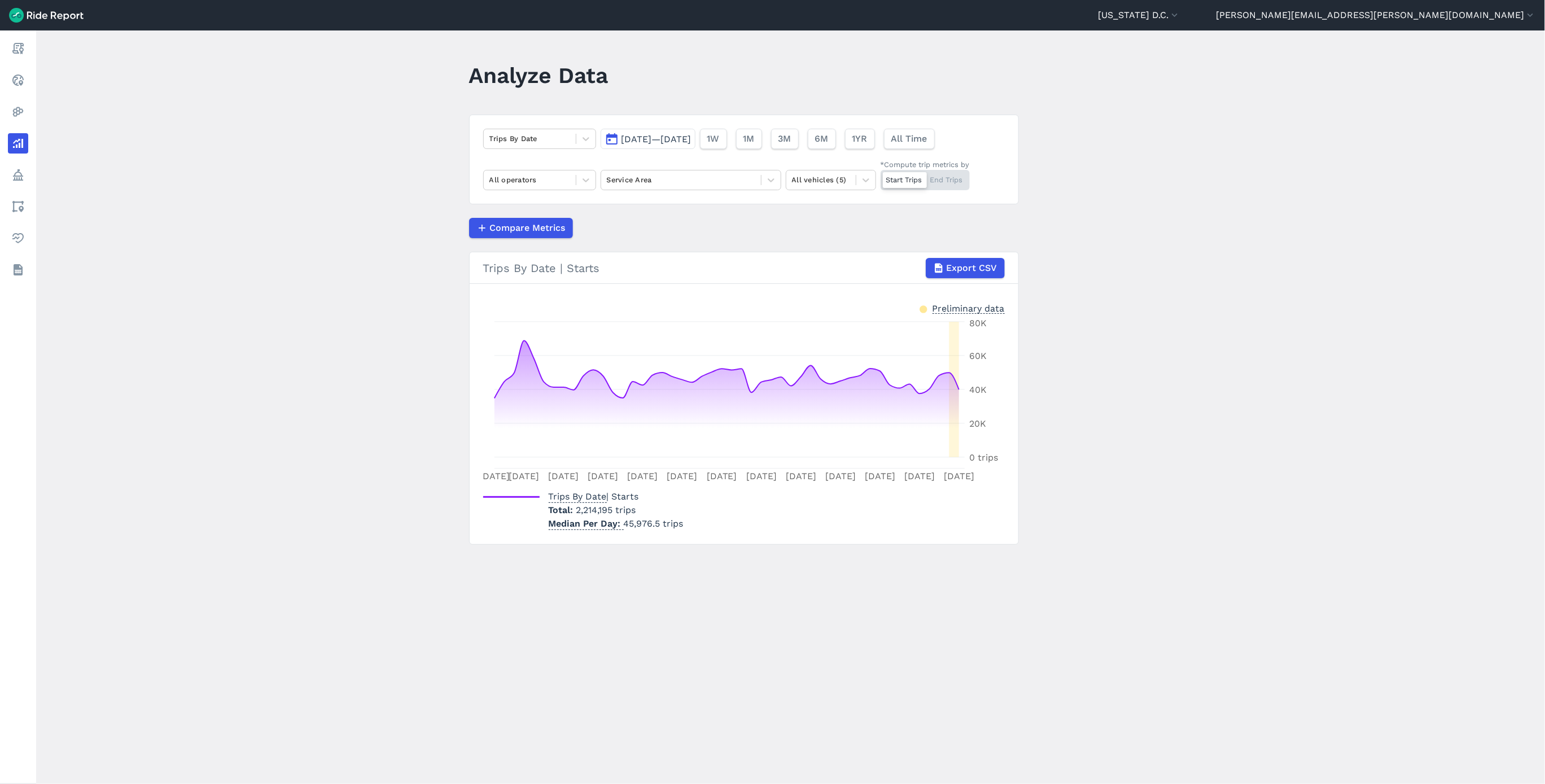
click at [661, 136] on span "[DATE]—[DATE]" at bounding box center [657, 139] width 70 height 11
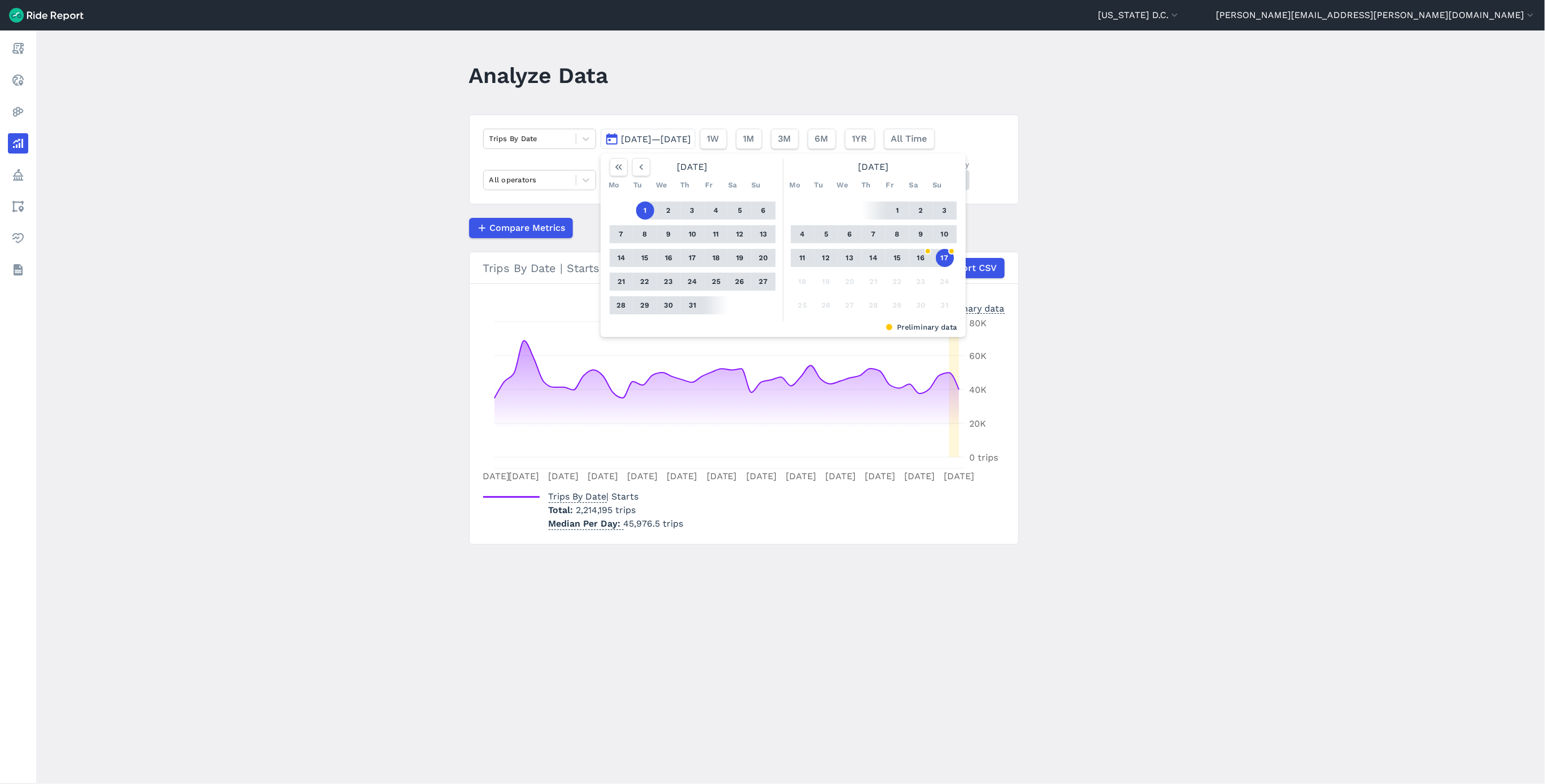
click at [895, 207] on button "1" at bounding box center [898, 210] width 18 height 18
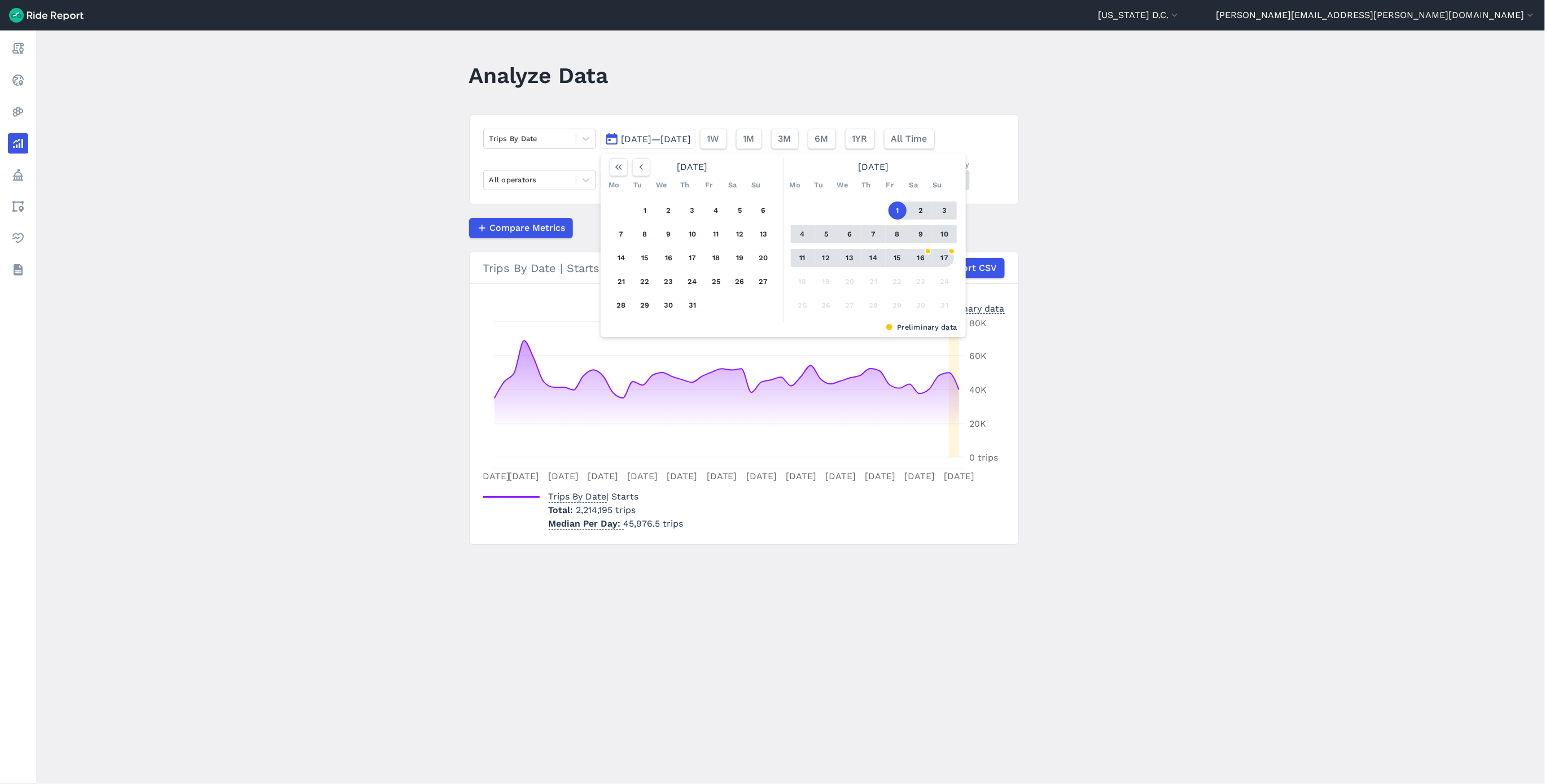
click at [945, 254] on button "17" at bounding box center [945, 258] width 18 height 18
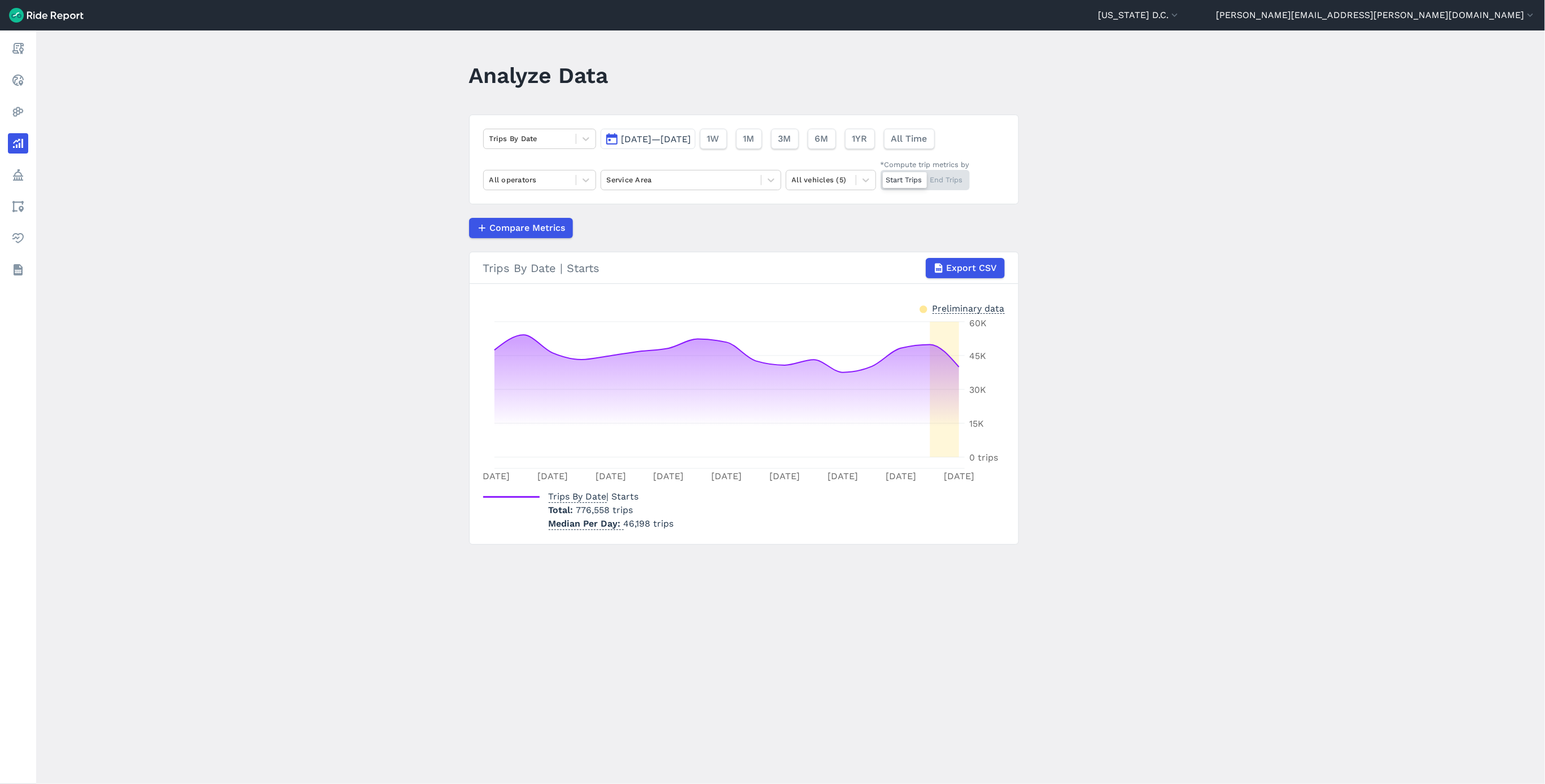
click at [664, 141] on span "[DATE]—[DATE]" at bounding box center [657, 139] width 70 height 11
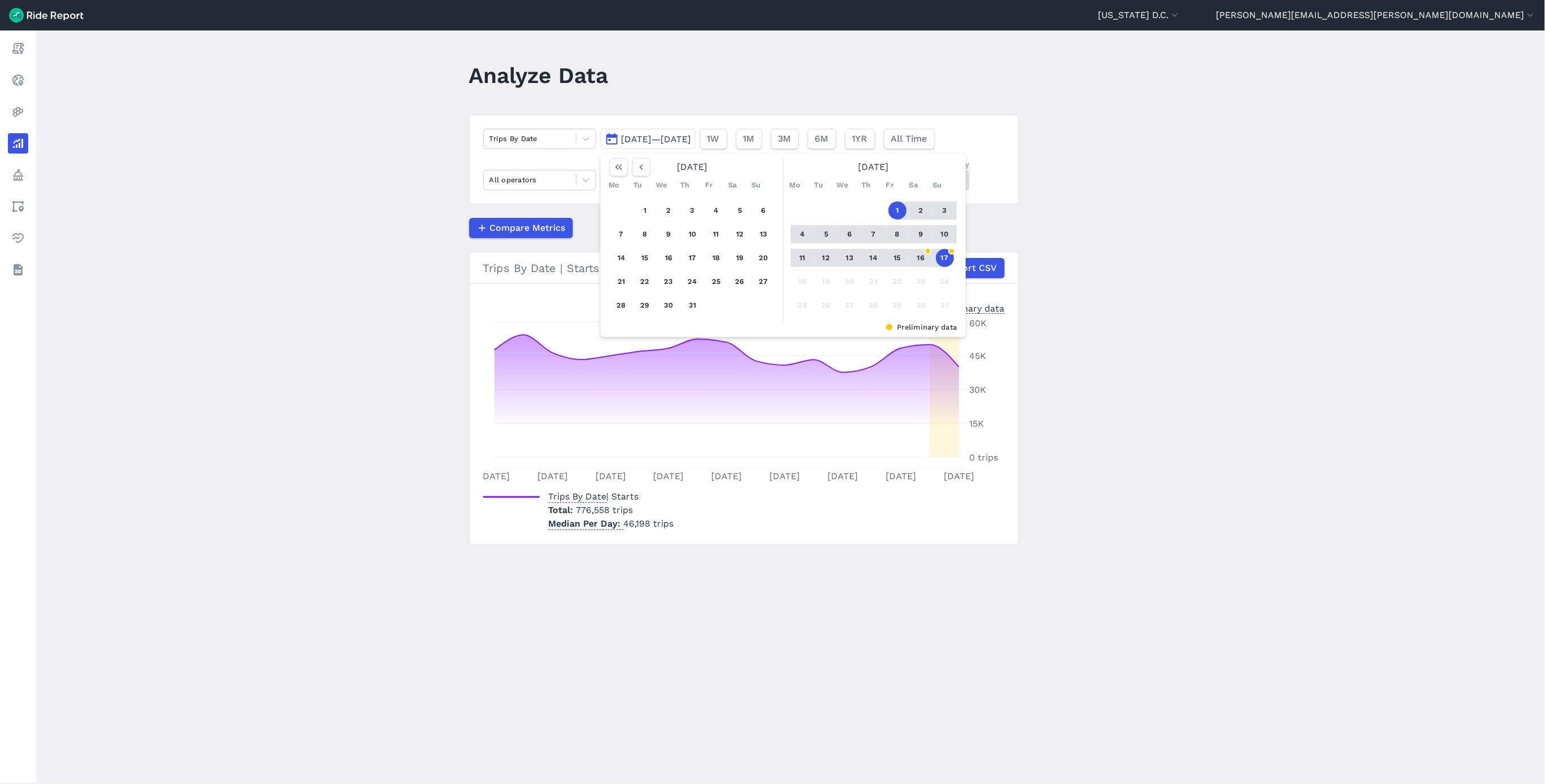
drag, startPoint x: 1137, startPoint y: 281, endPoint x: 1074, endPoint y: 281, distance: 63.0
click at [1135, 281] on main "Analyze Data Trips By Date [DATE]—[DATE] [DATE] Mo Tu We Th Fr Sa Su 1 2 3 4 5 …" at bounding box center [791, 407] width 1509 height 753
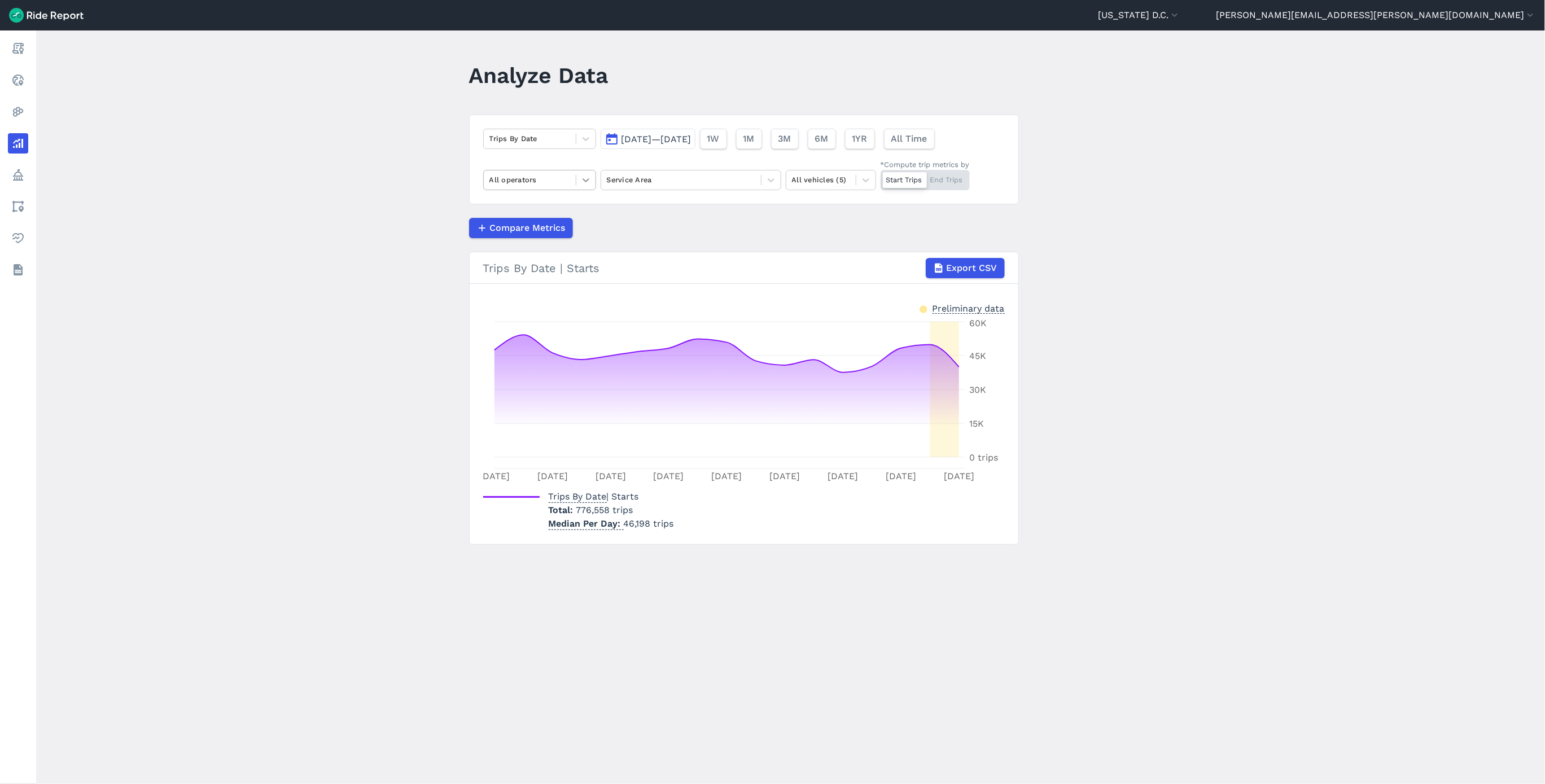
click at [582, 178] on icon at bounding box center [586, 180] width 11 height 11
click at [534, 326] on div "Veo" at bounding box center [540, 326] width 113 height 20
